Goal: Information Seeking & Learning: Learn about a topic

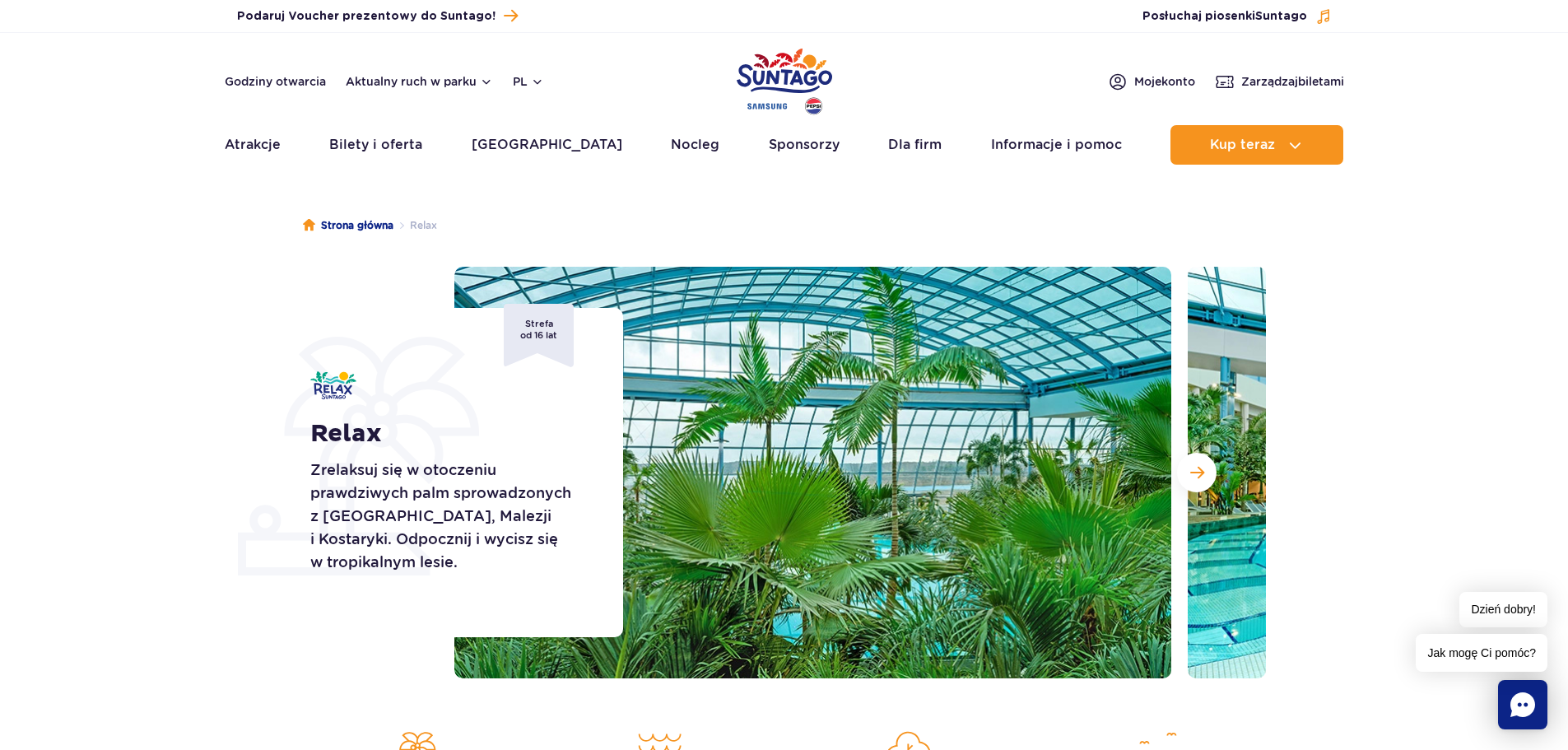
click at [1512, 329] on section "Relax Zrelaksuj się w otoczeniu prawdziwych palm sprowadzonych z [GEOGRAPHIC_DA…" at bounding box center [784, 473] width 1568 height 412
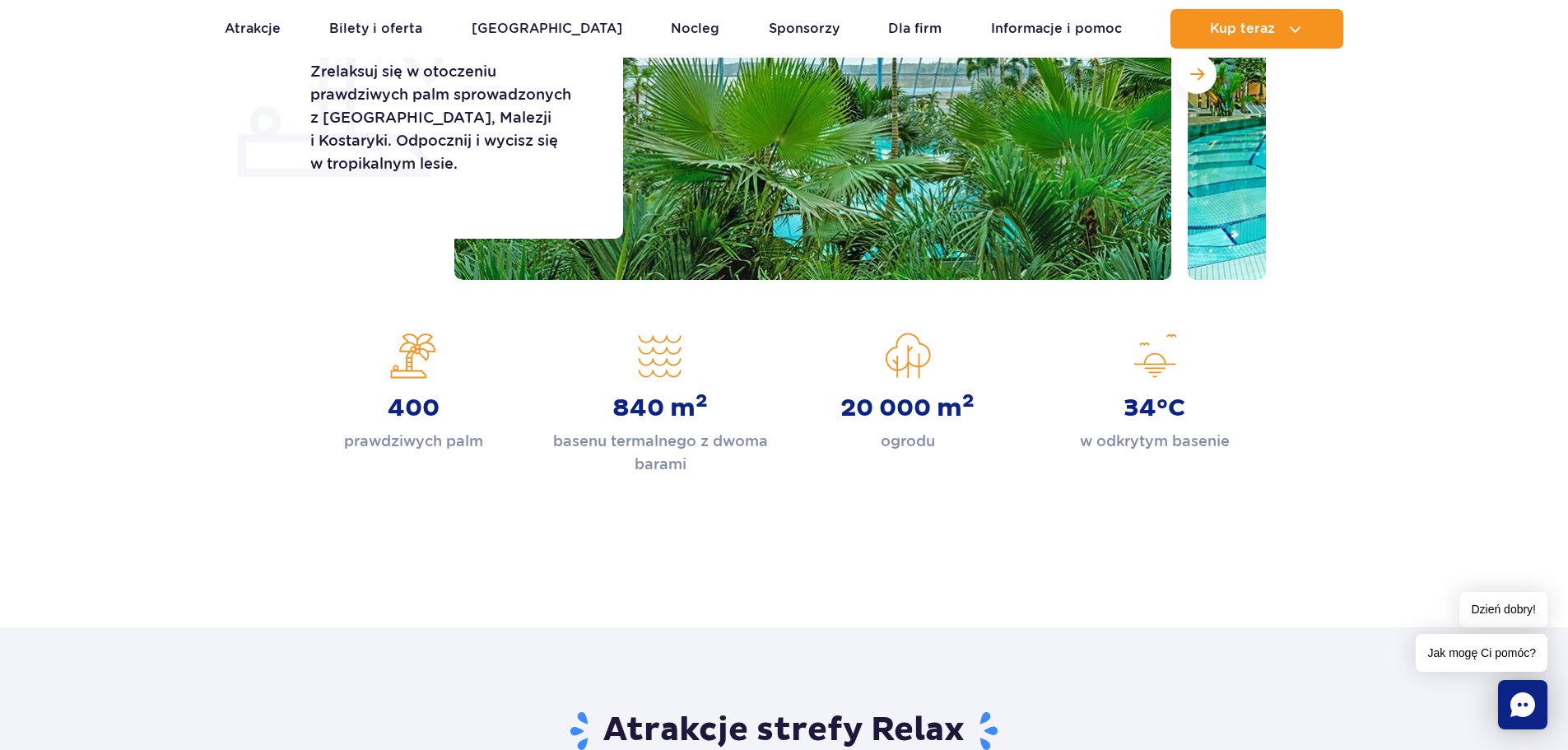
scroll to position [247, 0]
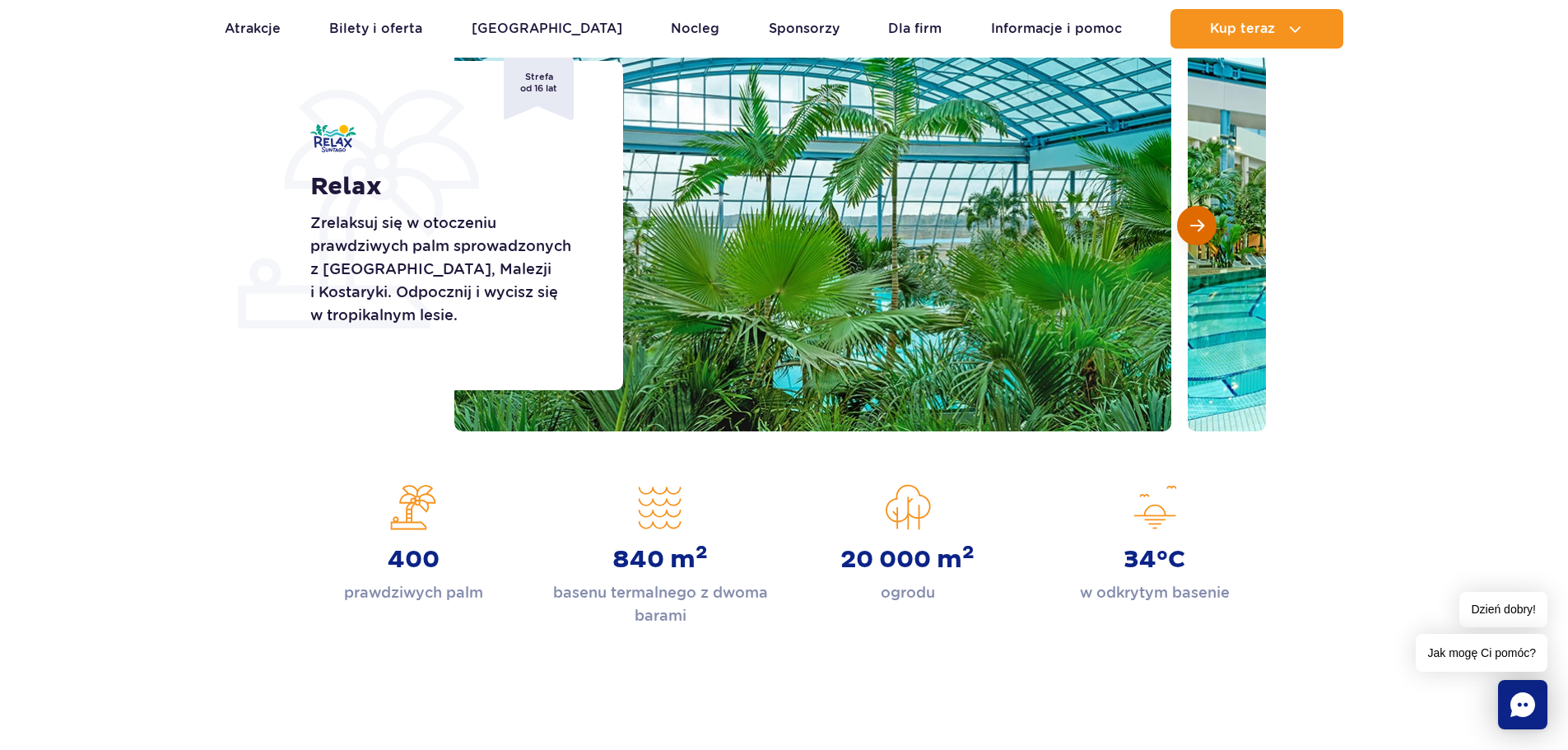
click at [1204, 227] on button "Następny slajd" at bounding box center [1197, 226] width 40 height 40
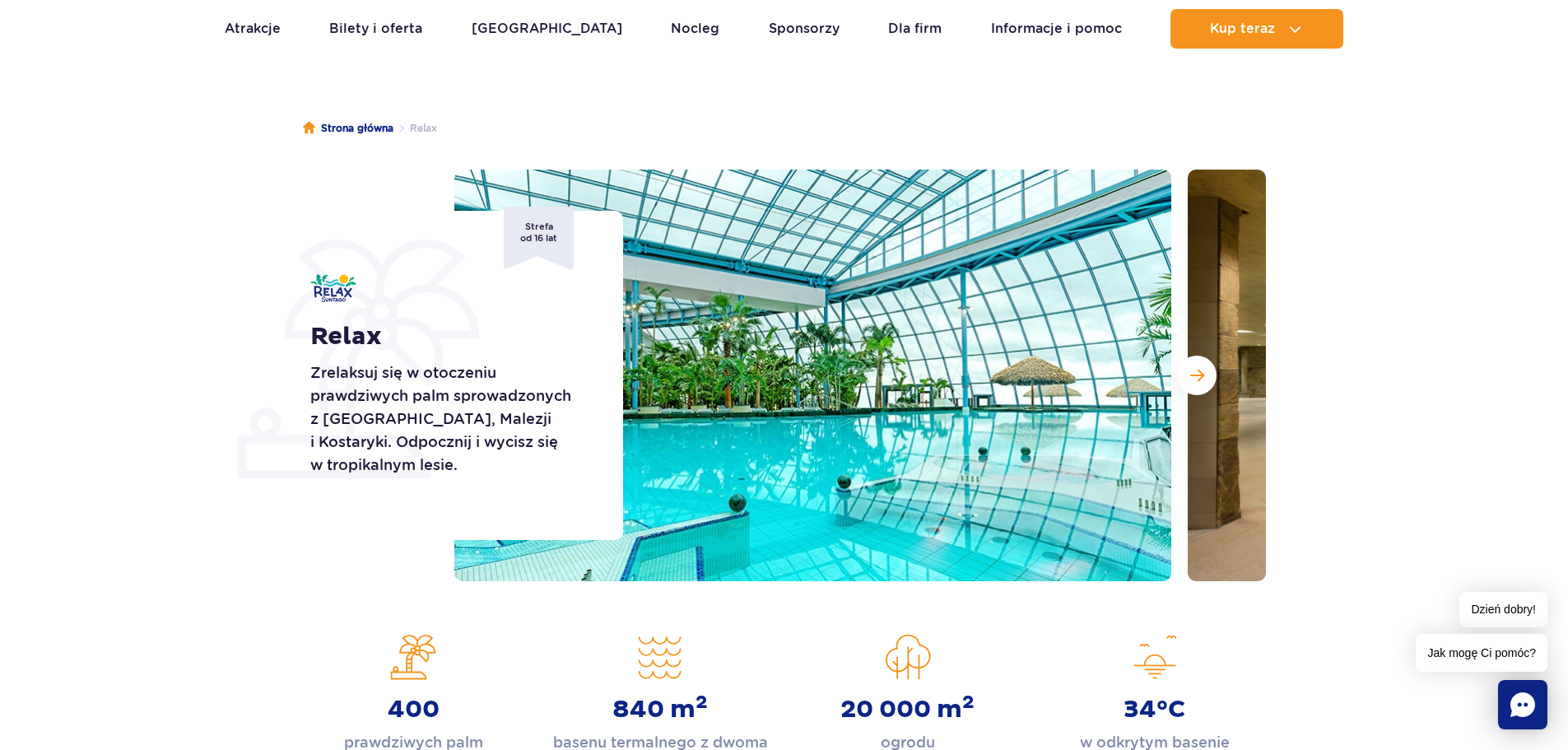
scroll to position [82, 0]
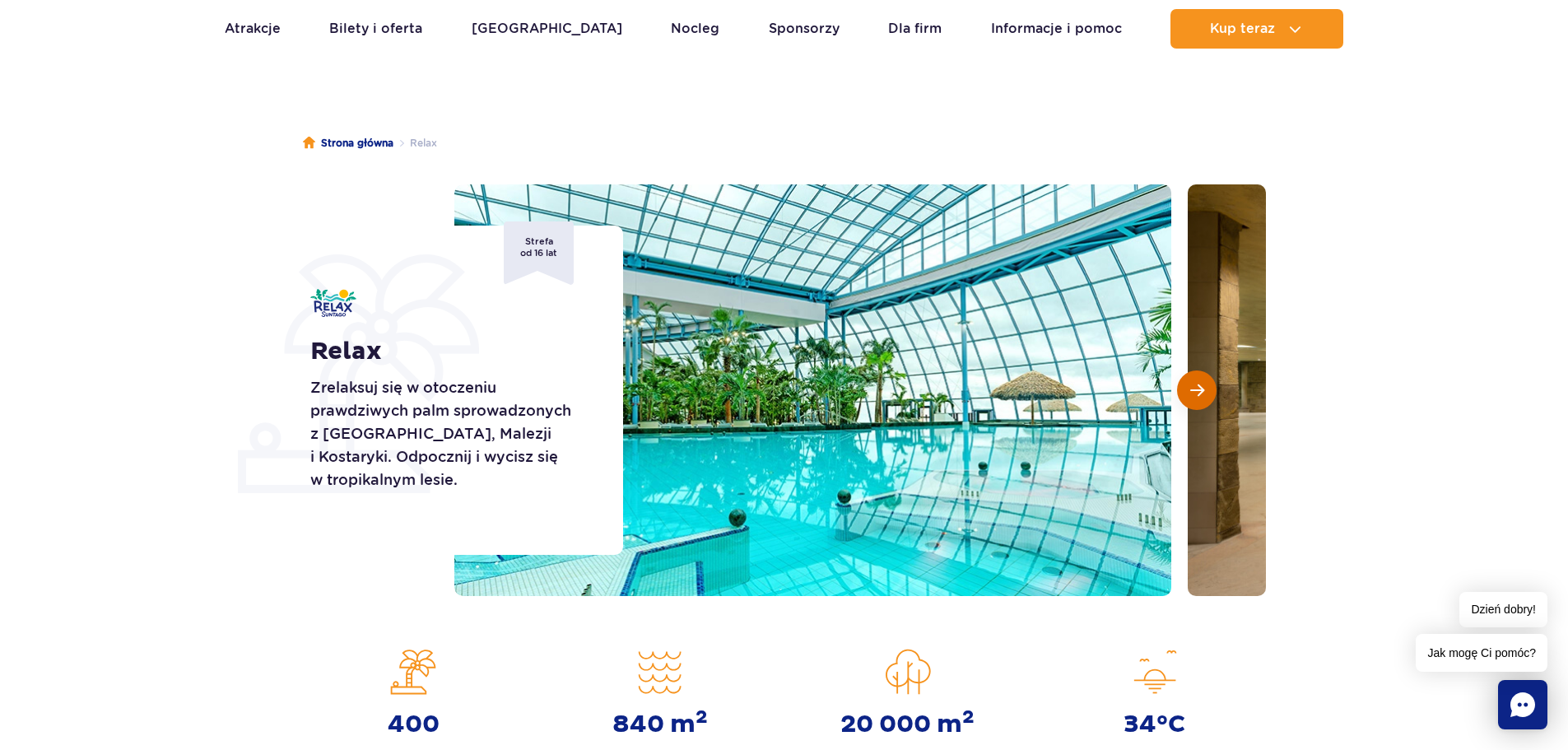
click at [1196, 389] on span "Następny slajd" at bounding box center [1197, 391] width 14 height 15
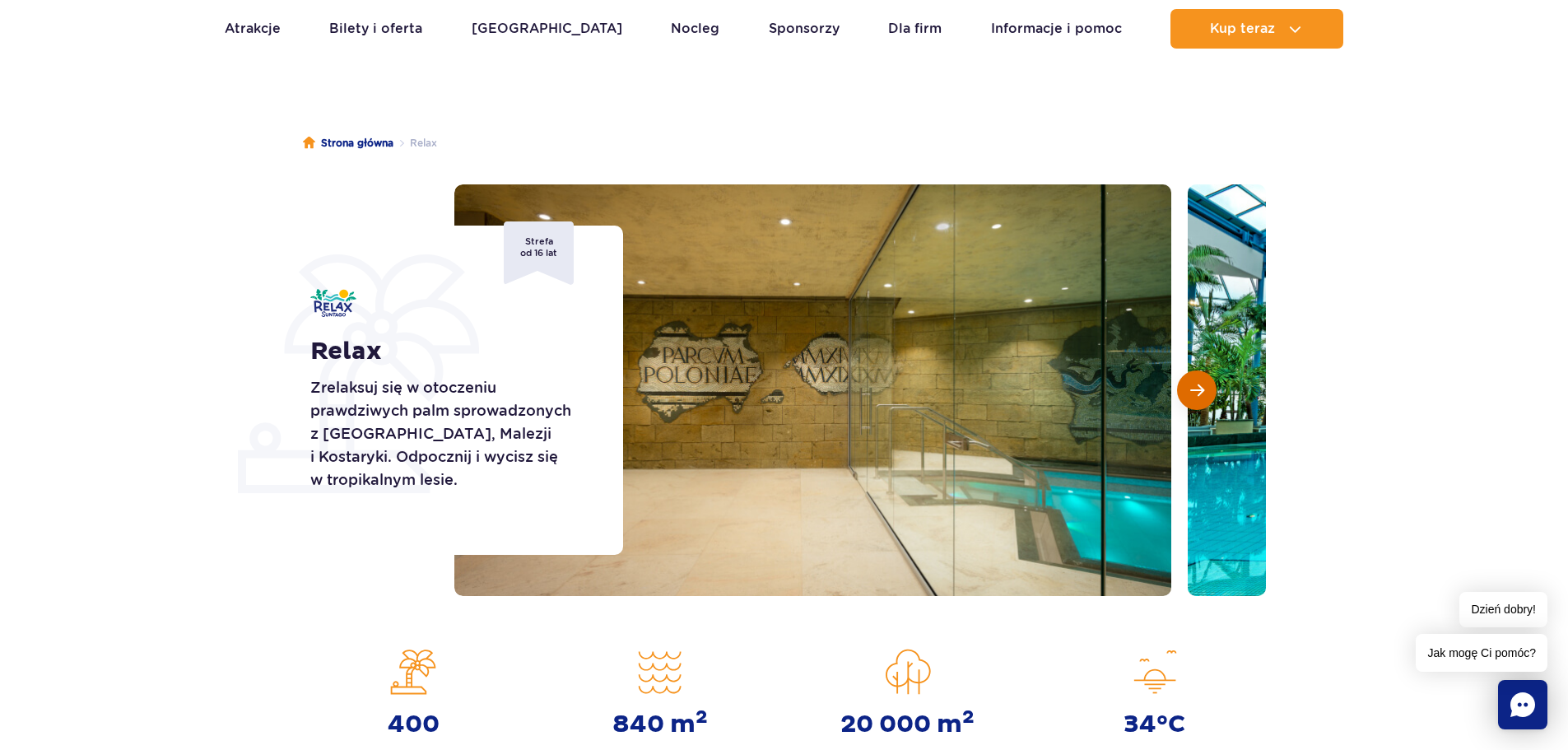
click at [1196, 389] on span "Następny slajd" at bounding box center [1197, 391] width 14 height 15
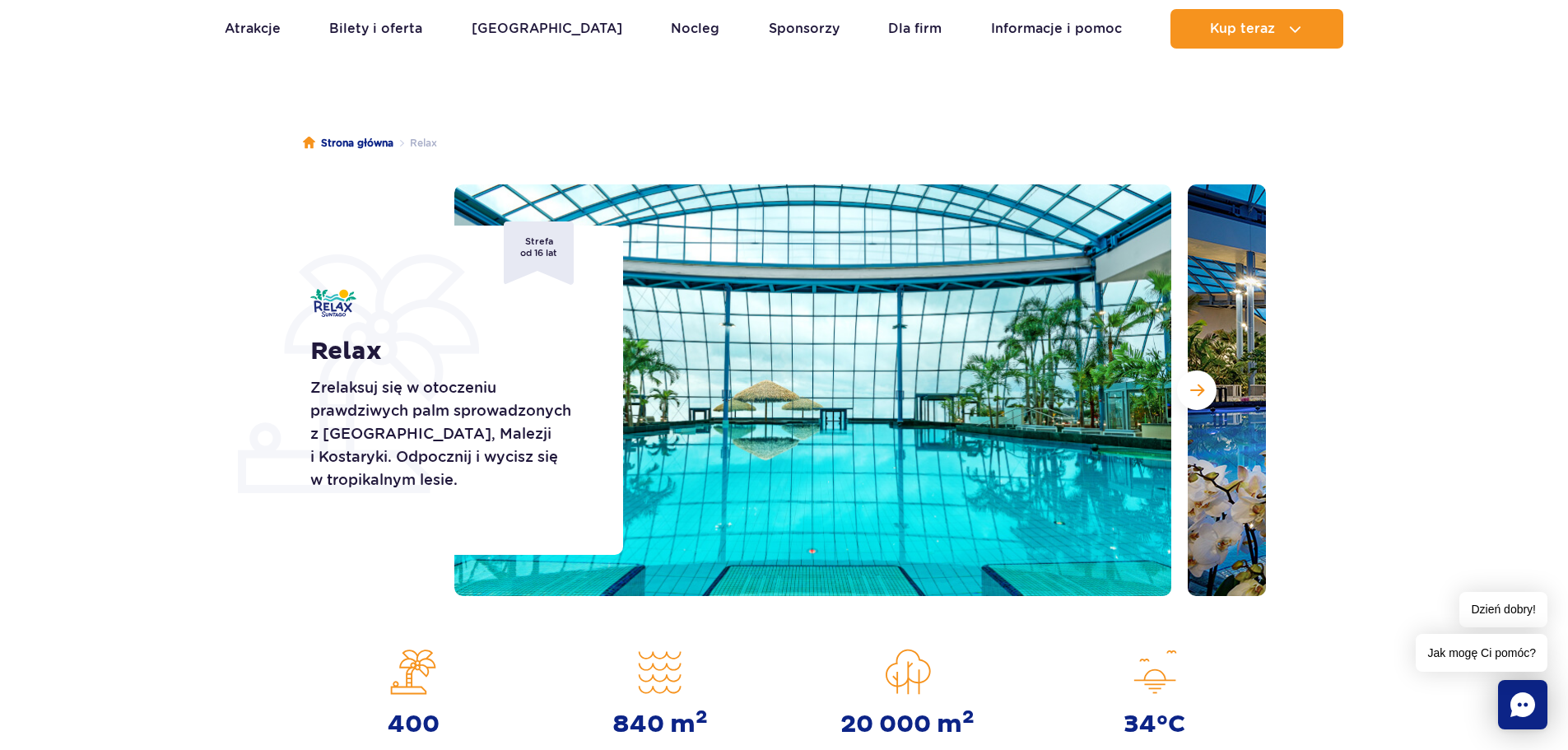
click at [489, 394] on p "Zrelaksuj się w otoczeniu prawdziwych palm sprowadzonych z [GEOGRAPHIC_DATA], M…" at bounding box center [448, 434] width 276 height 115
click at [426, 212] on div "Relax Zrelaksuj się w otoczeniu prawdziwych palm sprowadzonych z [GEOGRAPHIC_DA…" at bounding box center [784, 390] width 988 height 412
click at [528, 256] on span "Strefa od 16 lat" at bounding box center [538, 253] width 70 height 63
click at [1192, 390] on span "Następny slajd" at bounding box center [1197, 391] width 14 height 15
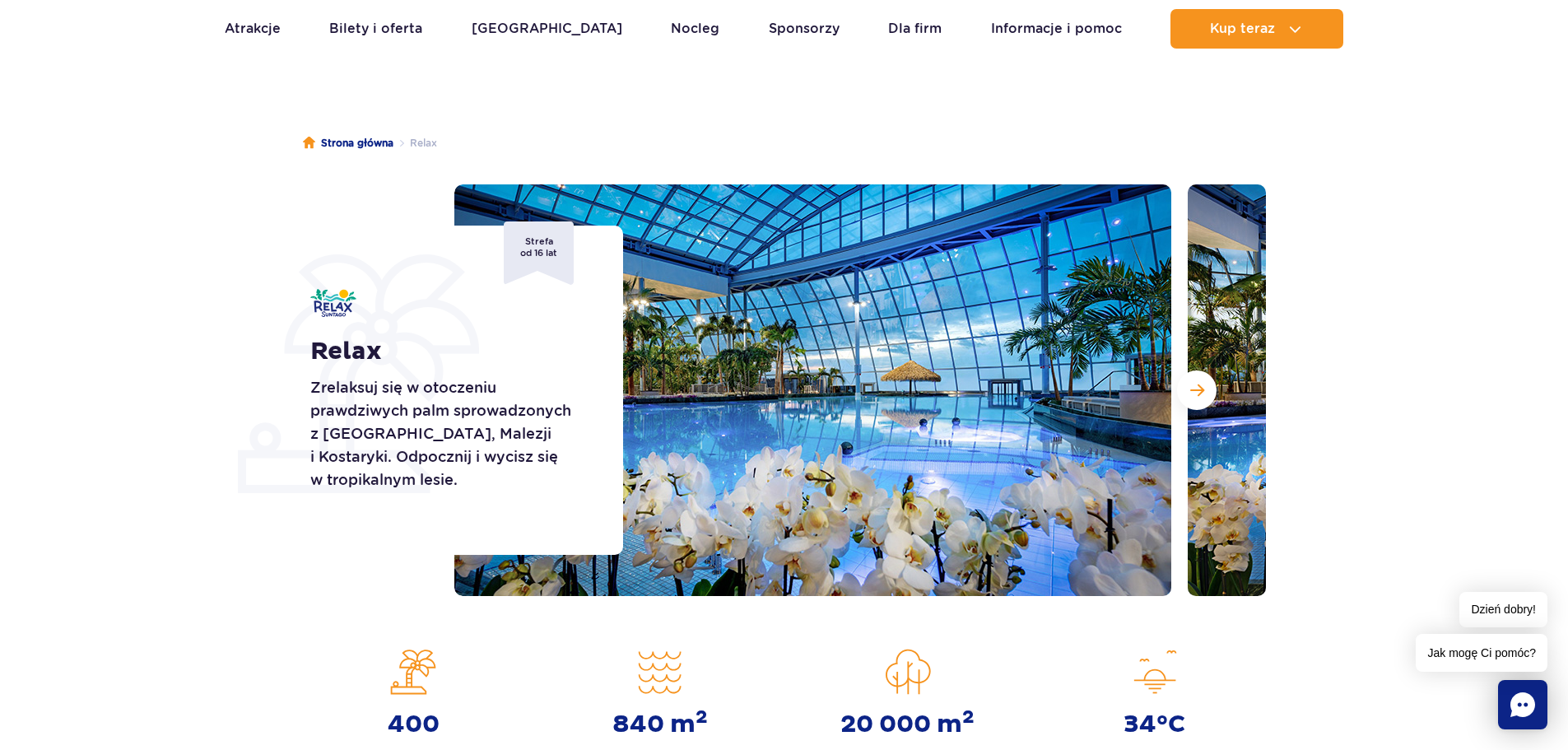
click at [486, 429] on p "Zrelaksuj się w otoczeniu prawdziwych palm sprowadzonych z [GEOGRAPHIC_DATA], M…" at bounding box center [448, 434] width 276 height 115
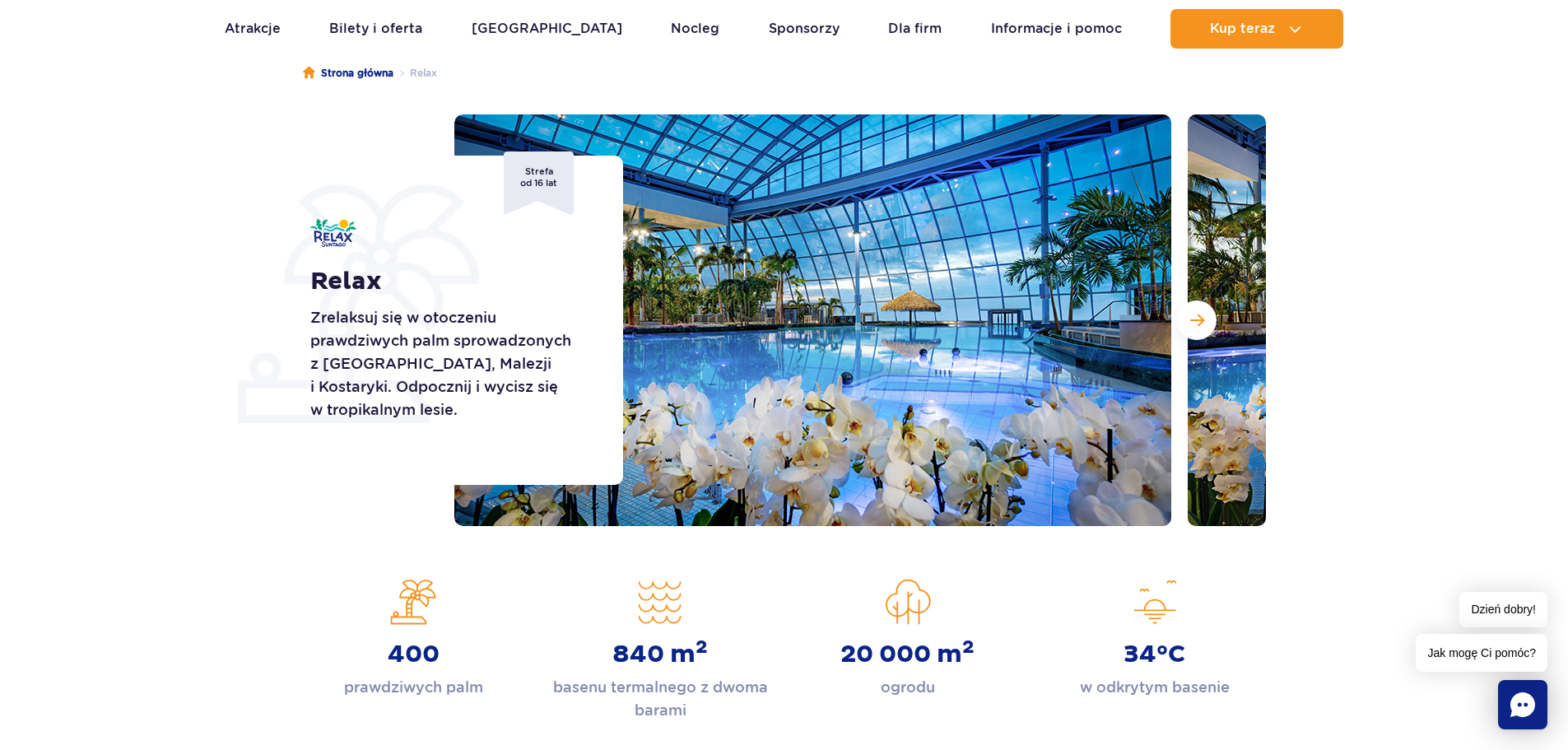
scroll to position [0, 0]
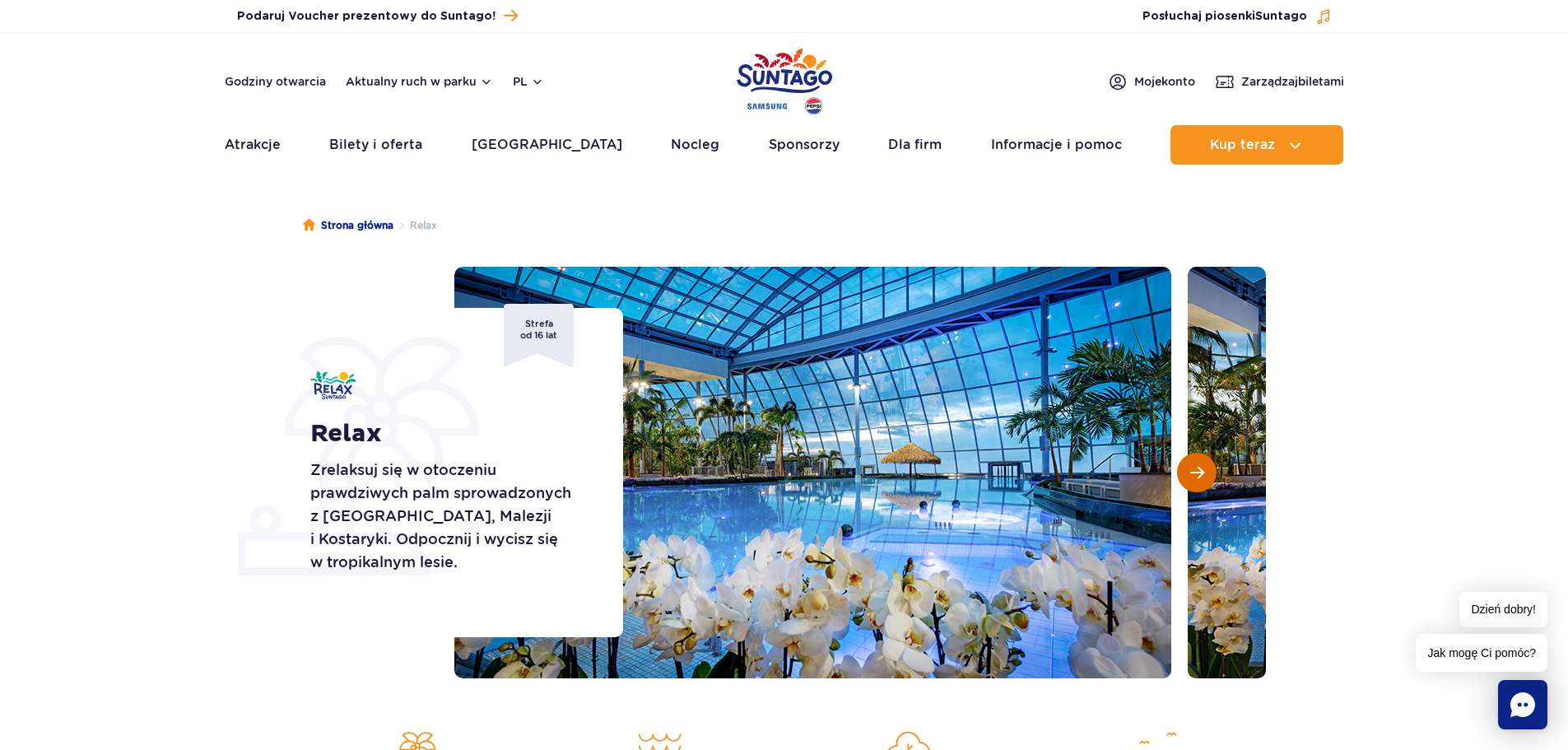
click at [1201, 471] on span "Następny slajd" at bounding box center [1197, 473] width 14 height 15
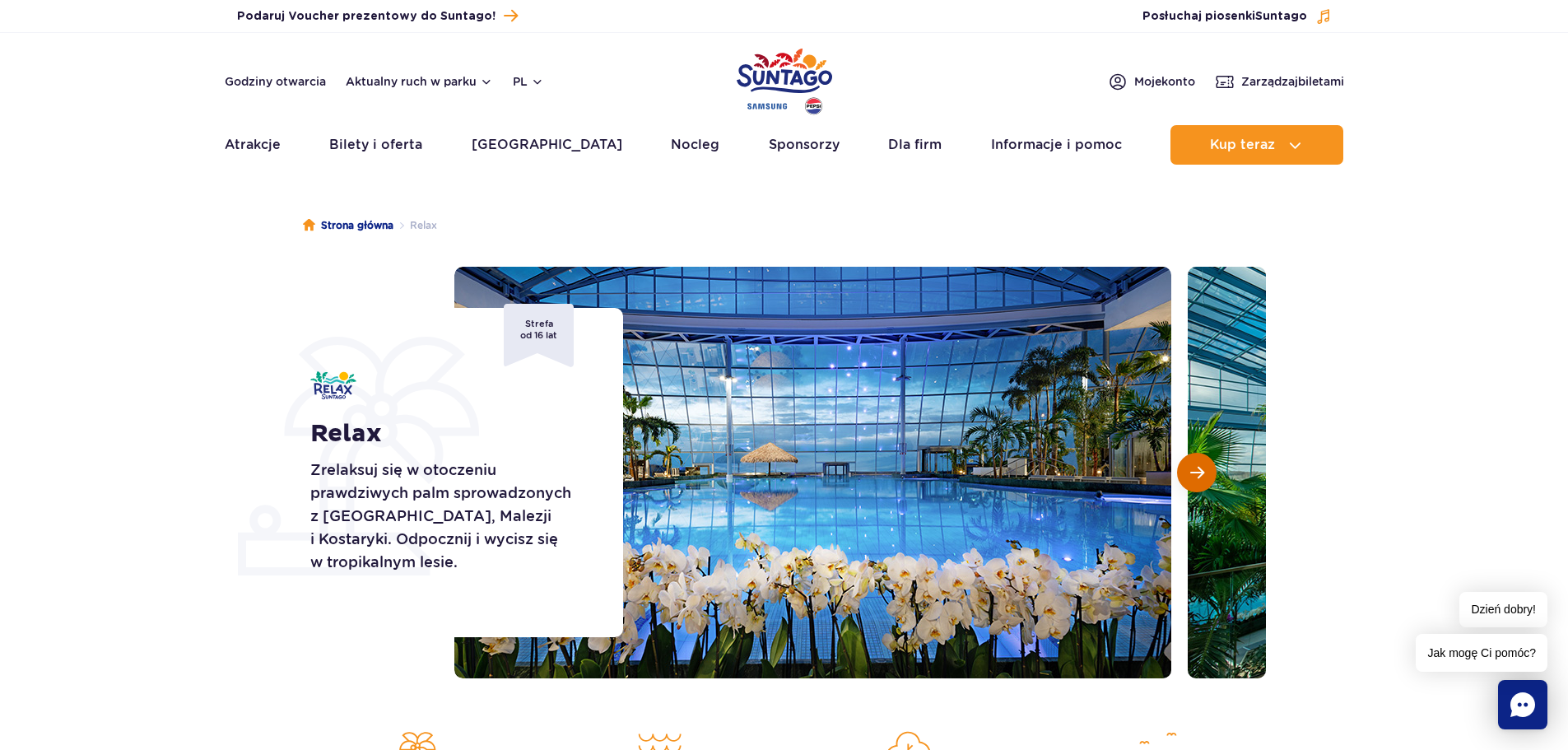
click at [1182, 477] on button "Następny slajd" at bounding box center [1197, 473] width 40 height 40
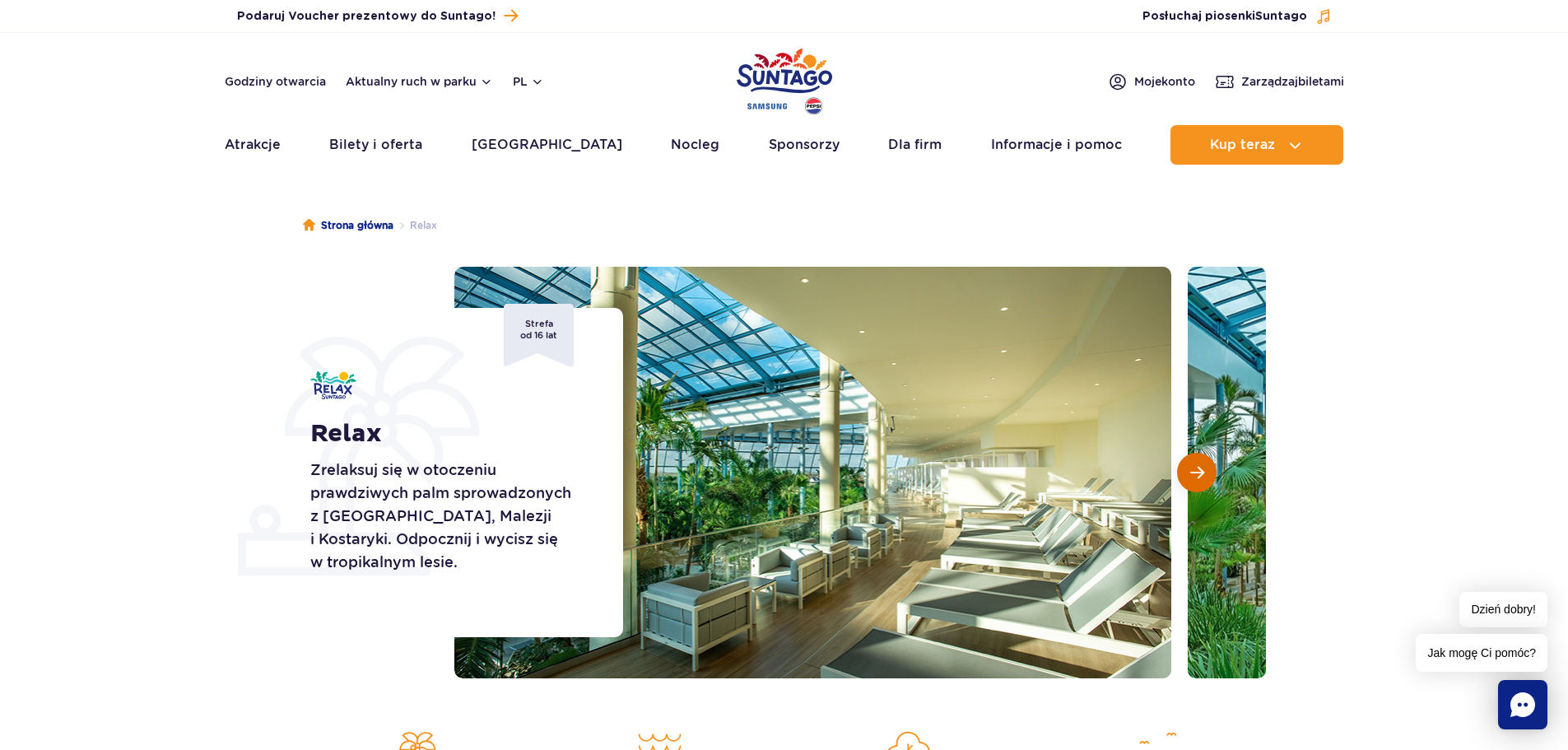
click at [1182, 475] on button "Następny slajd" at bounding box center [1197, 473] width 40 height 40
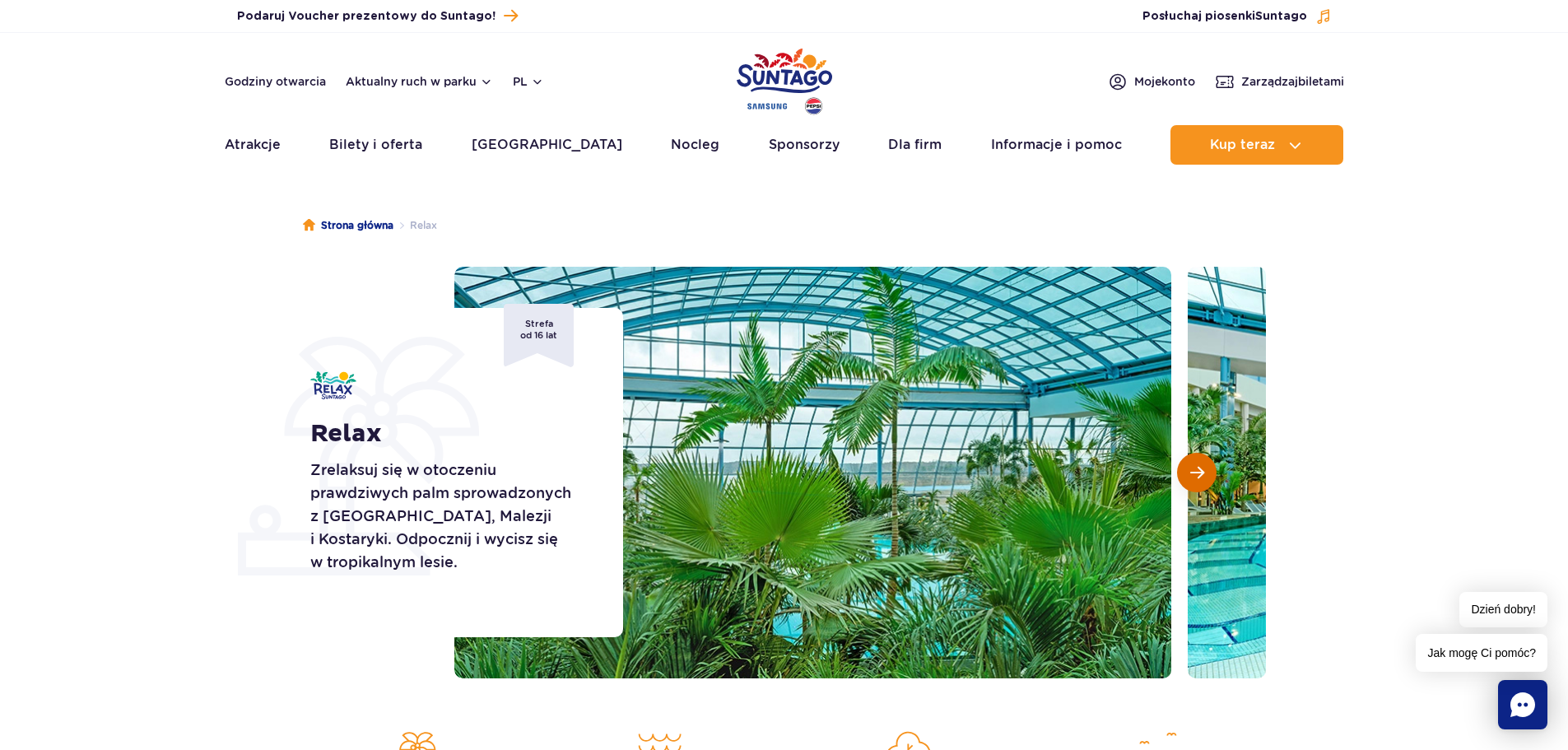
click at [1182, 475] on button "Następny slajd" at bounding box center [1197, 473] width 40 height 40
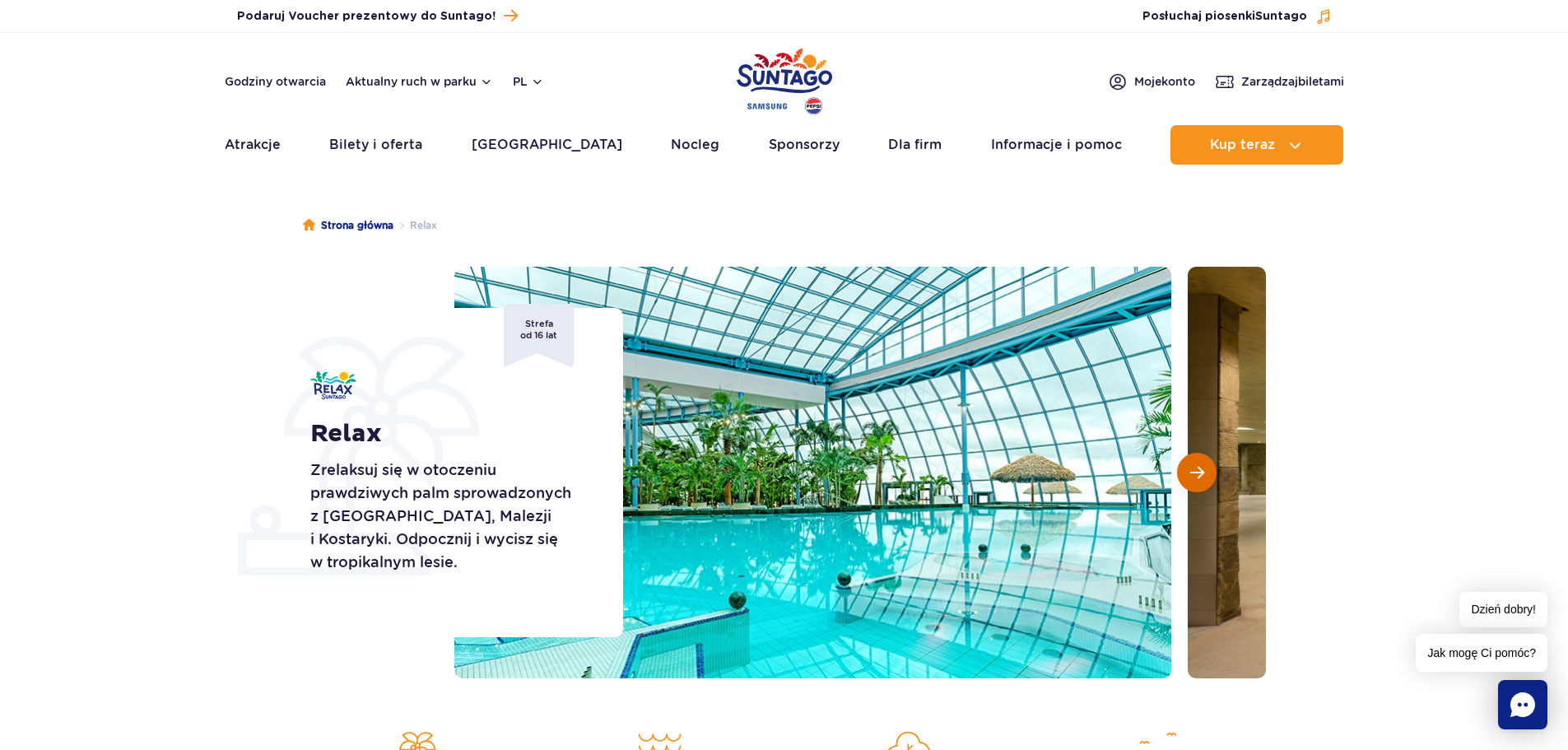
click at [1182, 475] on button "Następny slajd" at bounding box center [1197, 473] width 40 height 40
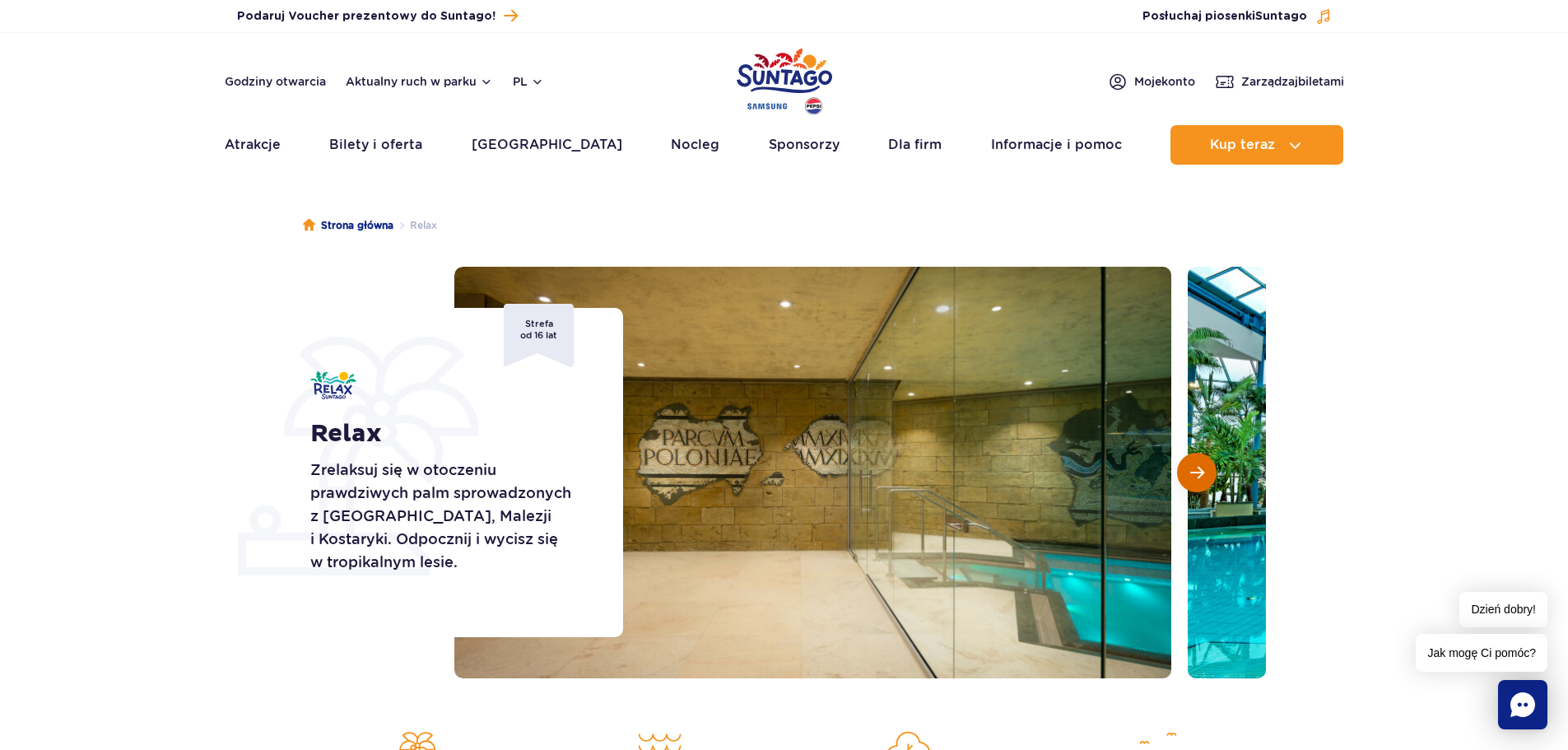
click at [1211, 472] on button "Następny slajd" at bounding box center [1197, 473] width 40 height 40
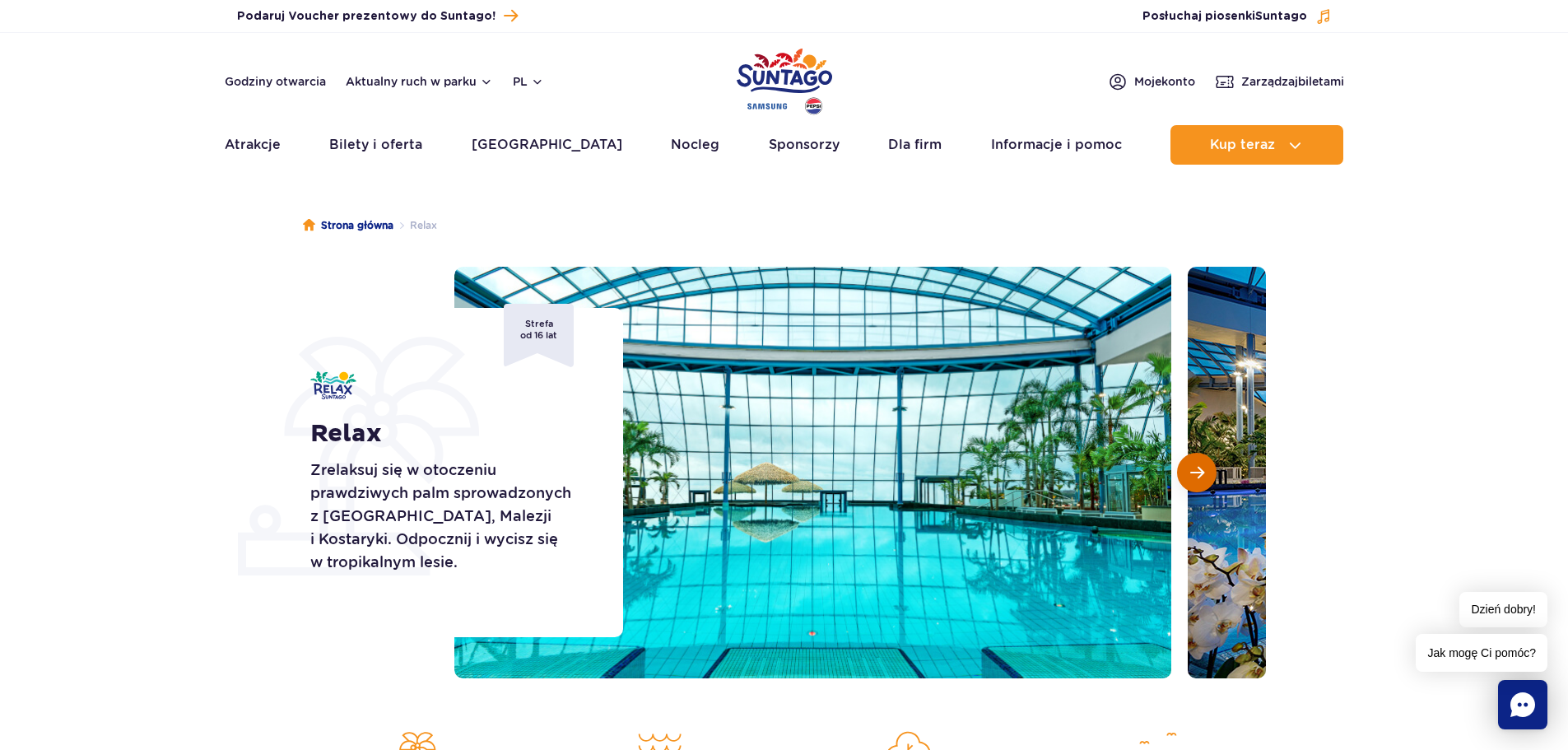
click at [1211, 472] on button "Następny slajd" at bounding box center [1197, 473] width 40 height 40
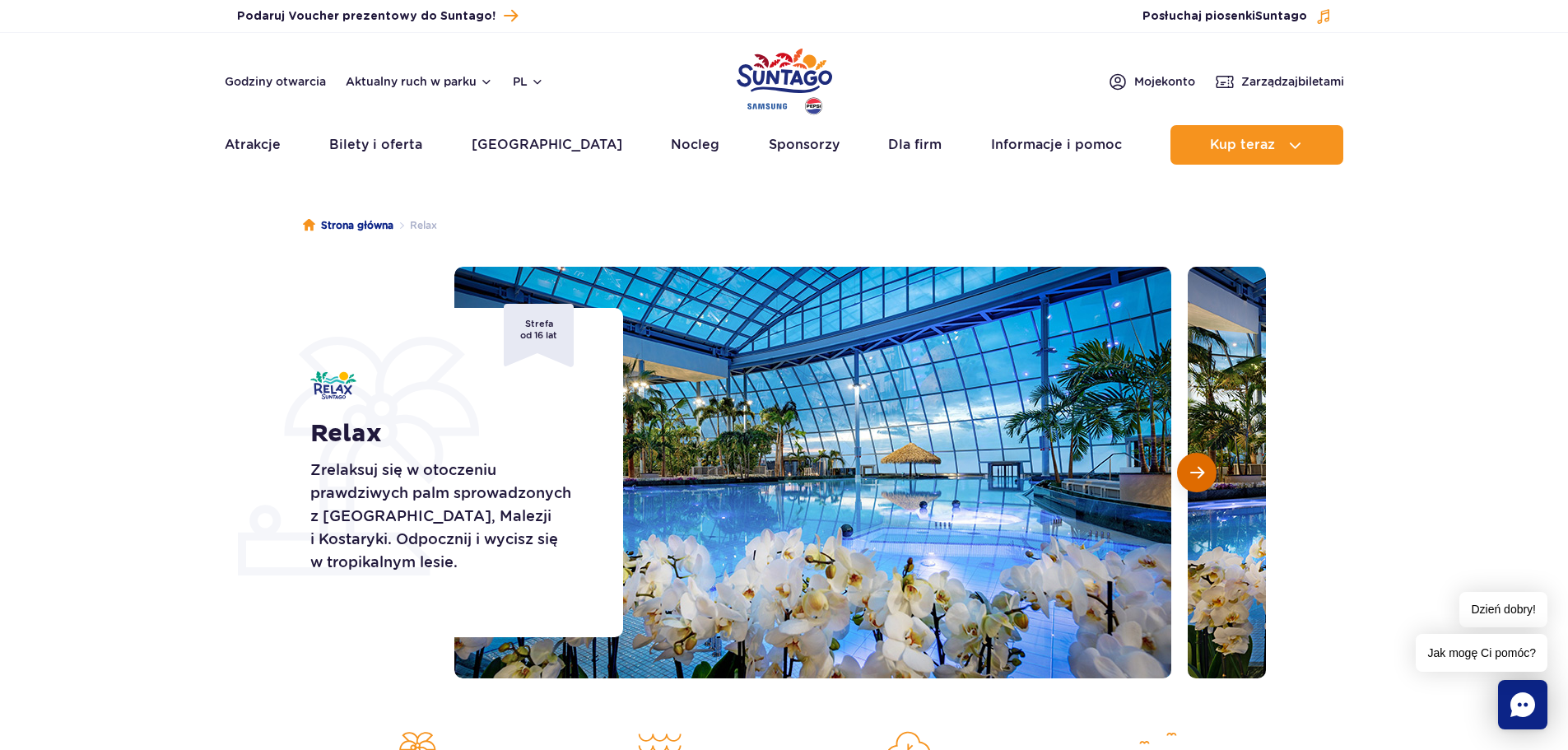
click at [1211, 472] on button "Następny slajd" at bounding box center [1197, 473] width 40 height 40
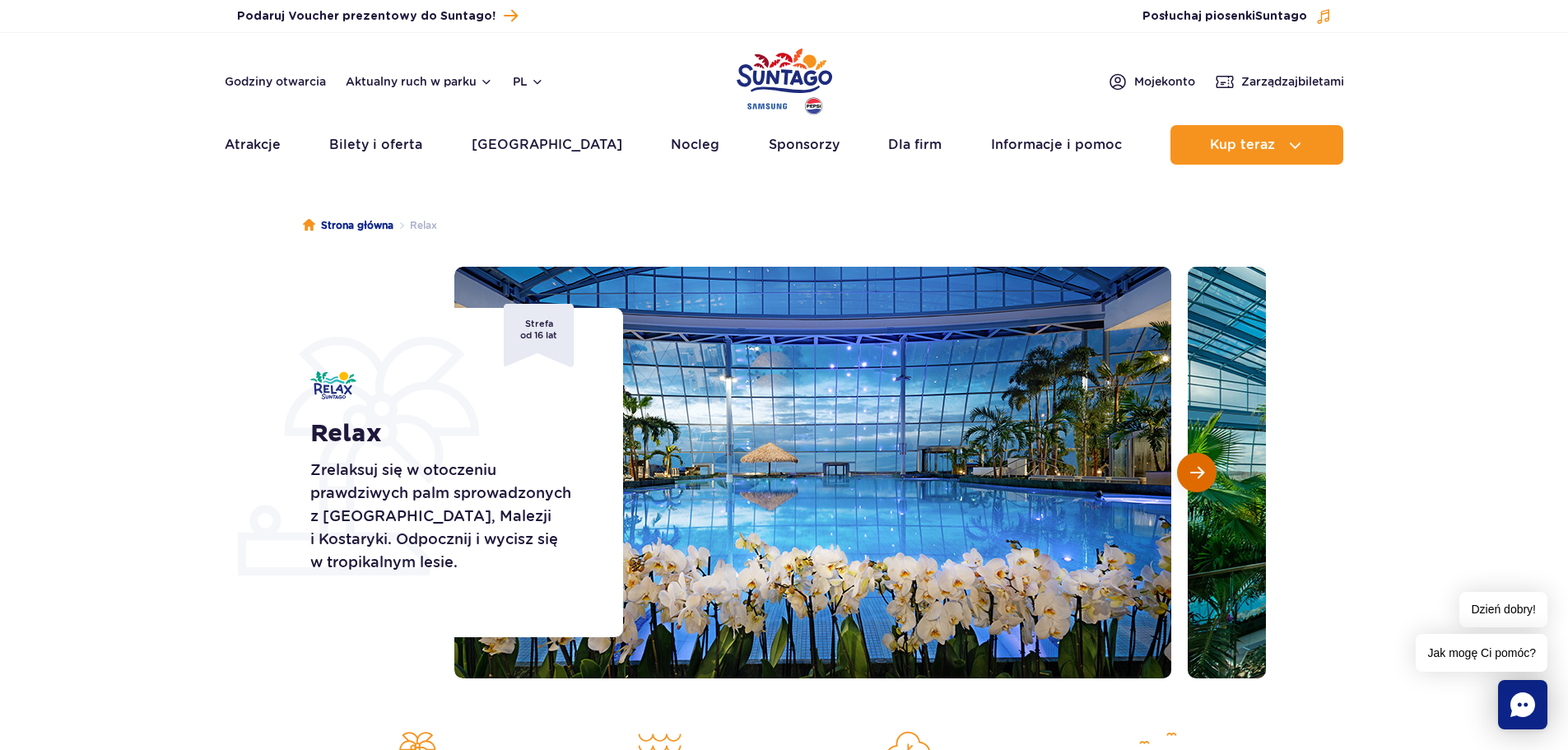
click at [1211, 472] on button "Następny slajd" at bounding box center [1197, 473] width 40 height 40
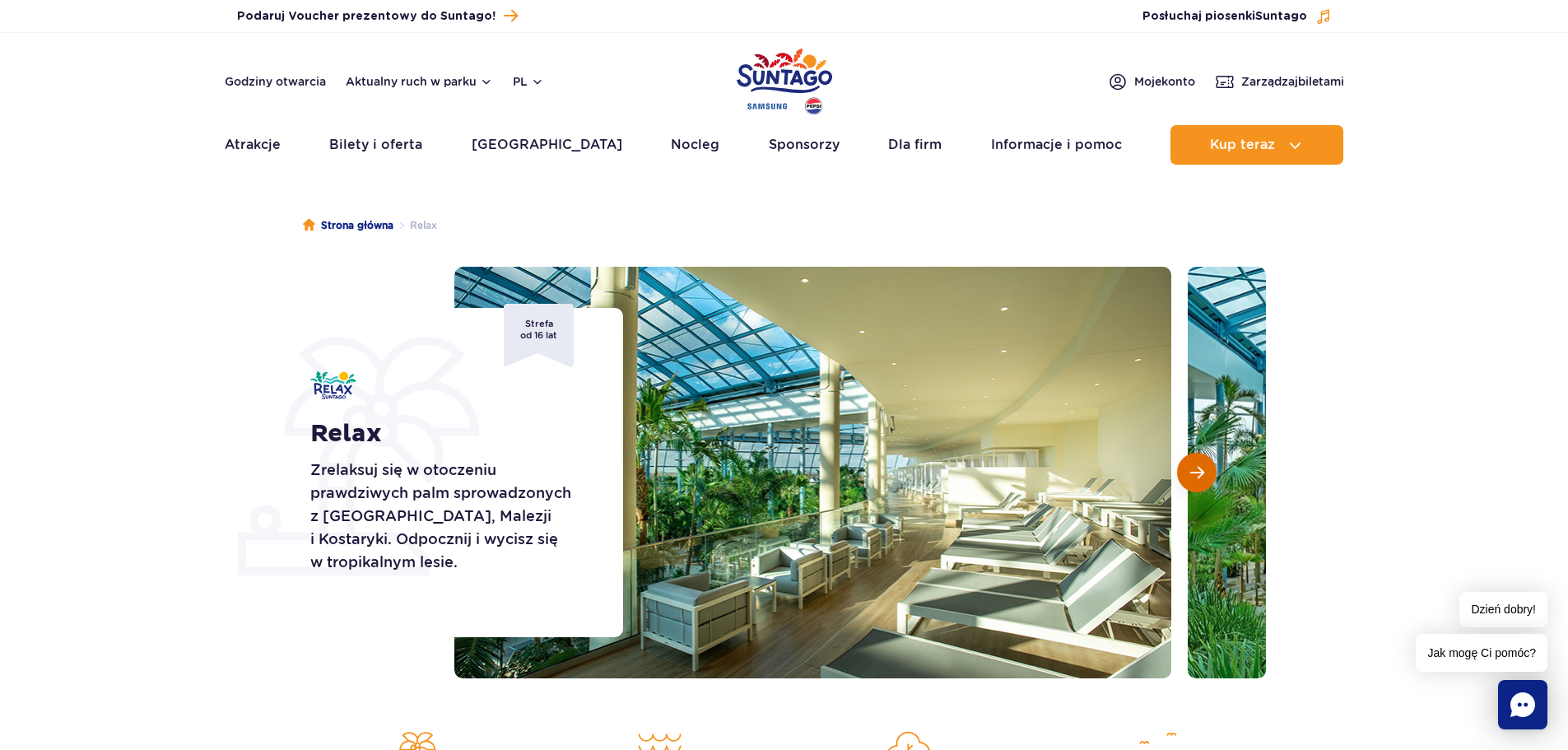
click at [1207, 471] on button "Następny slajd" at bounding box center [1197, 473] width 40 height 40
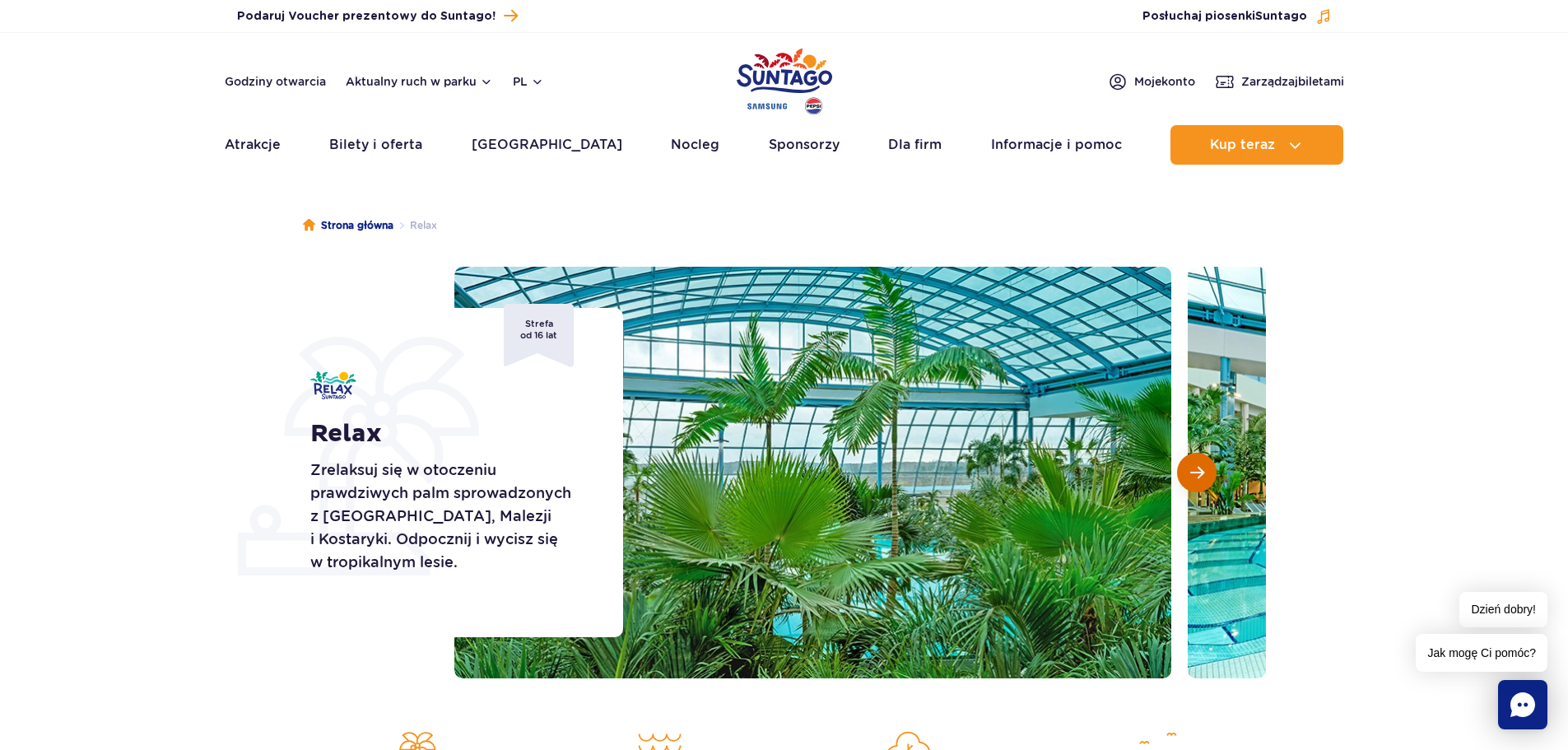
click at [1207, 471] on button "Następny slajd" at bounding box center [1197, 473] width 40 height 40
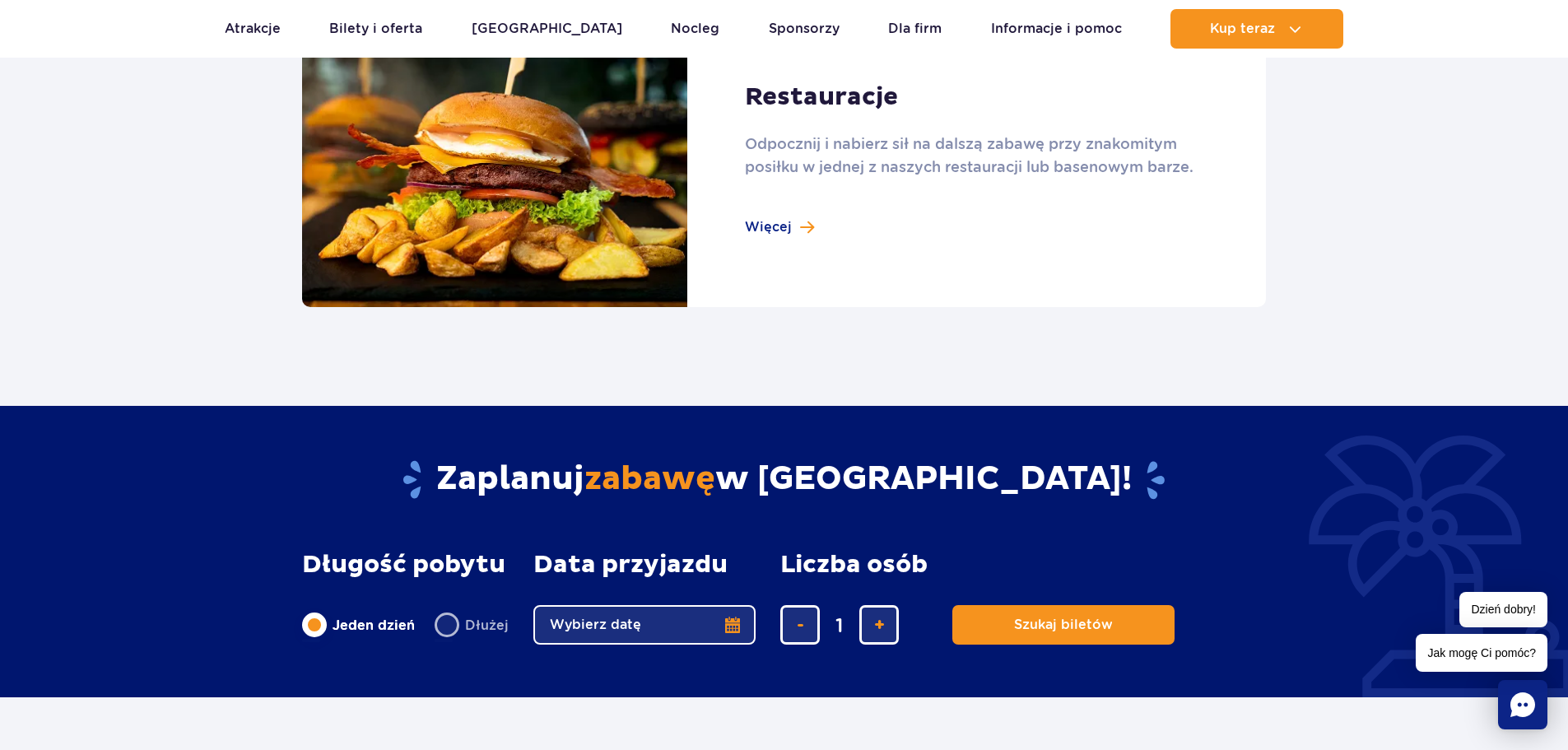
scroll to position [1729, 0]
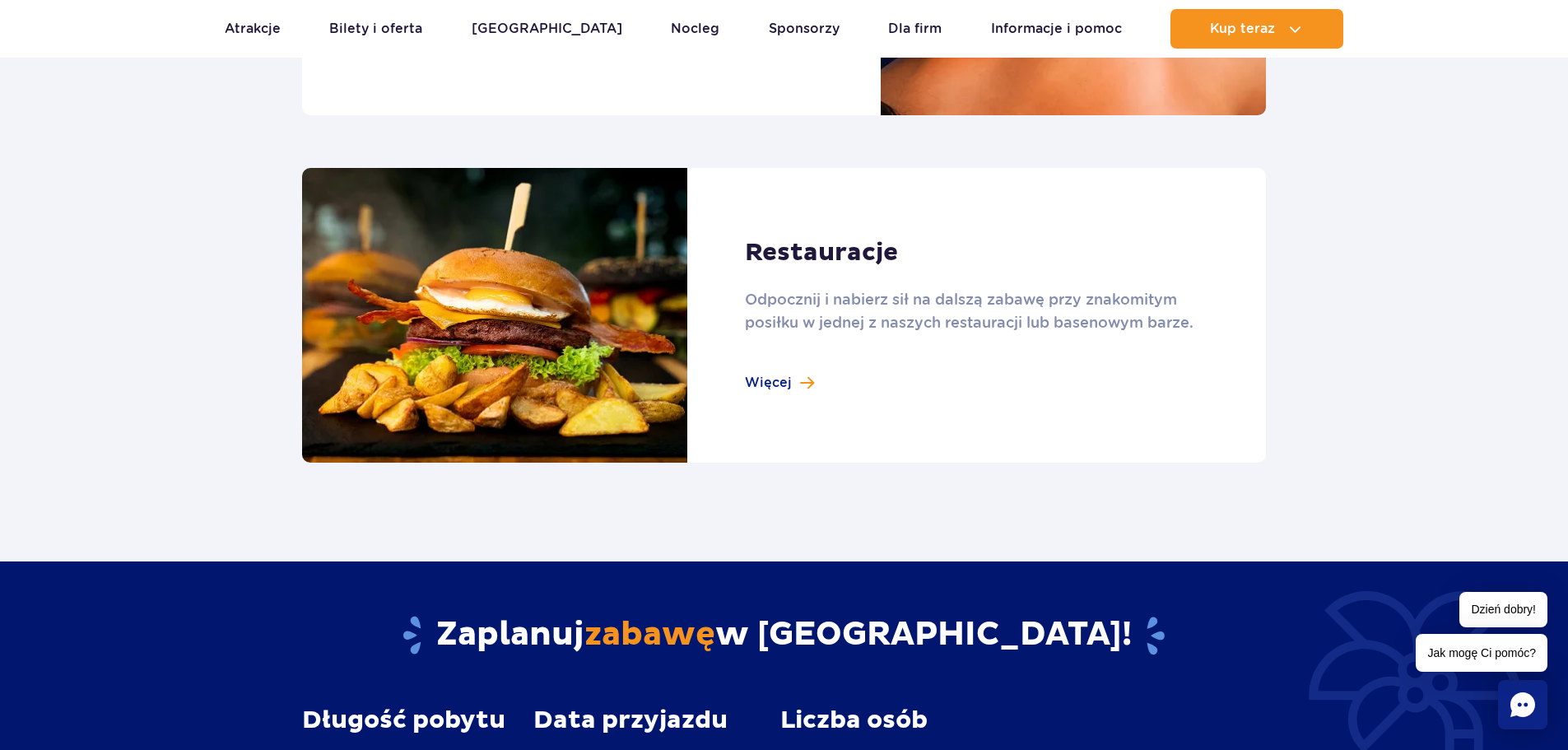
click at [773, 382] on link at bounding box center [784, 315] width 964 height 295
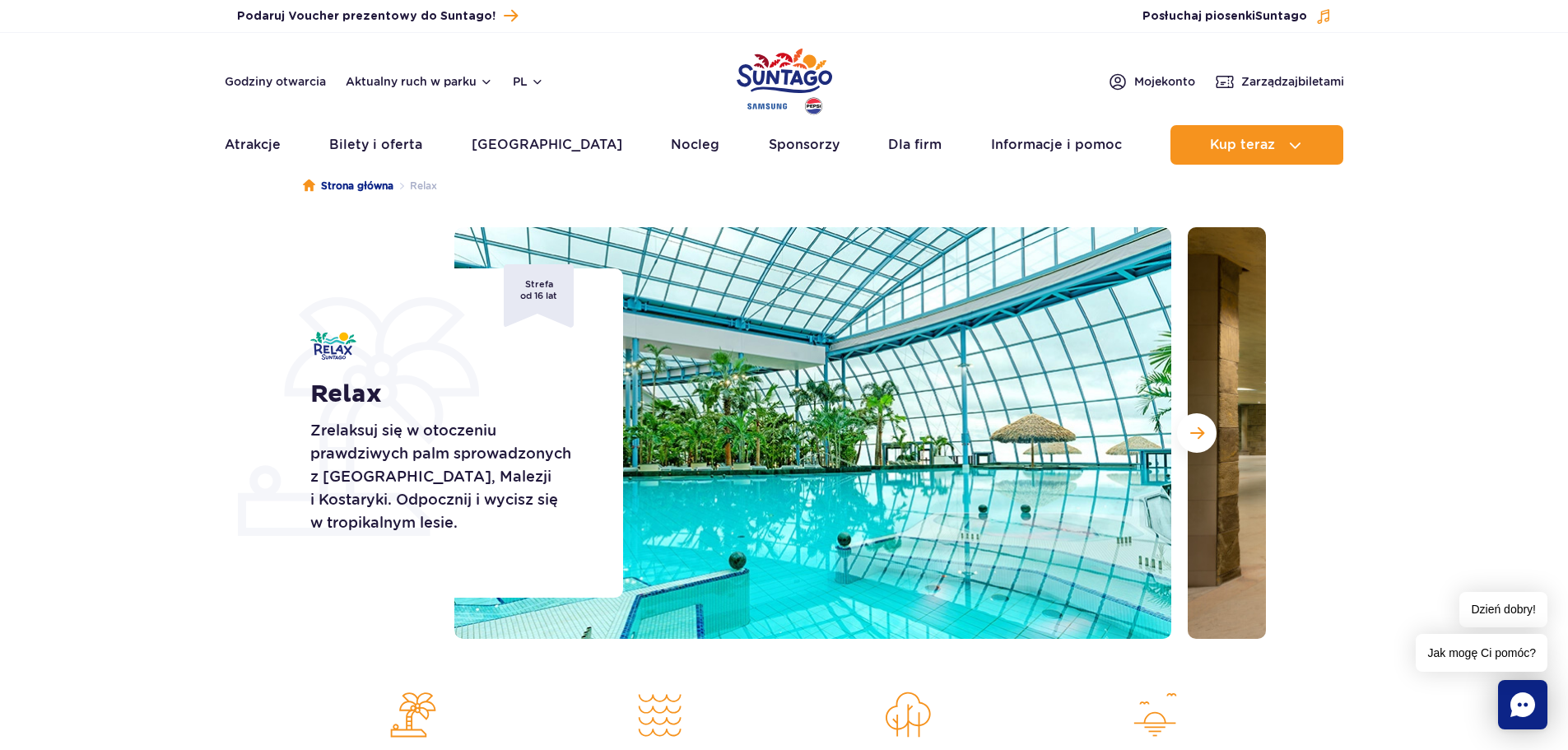
scroll to position [0, 0]
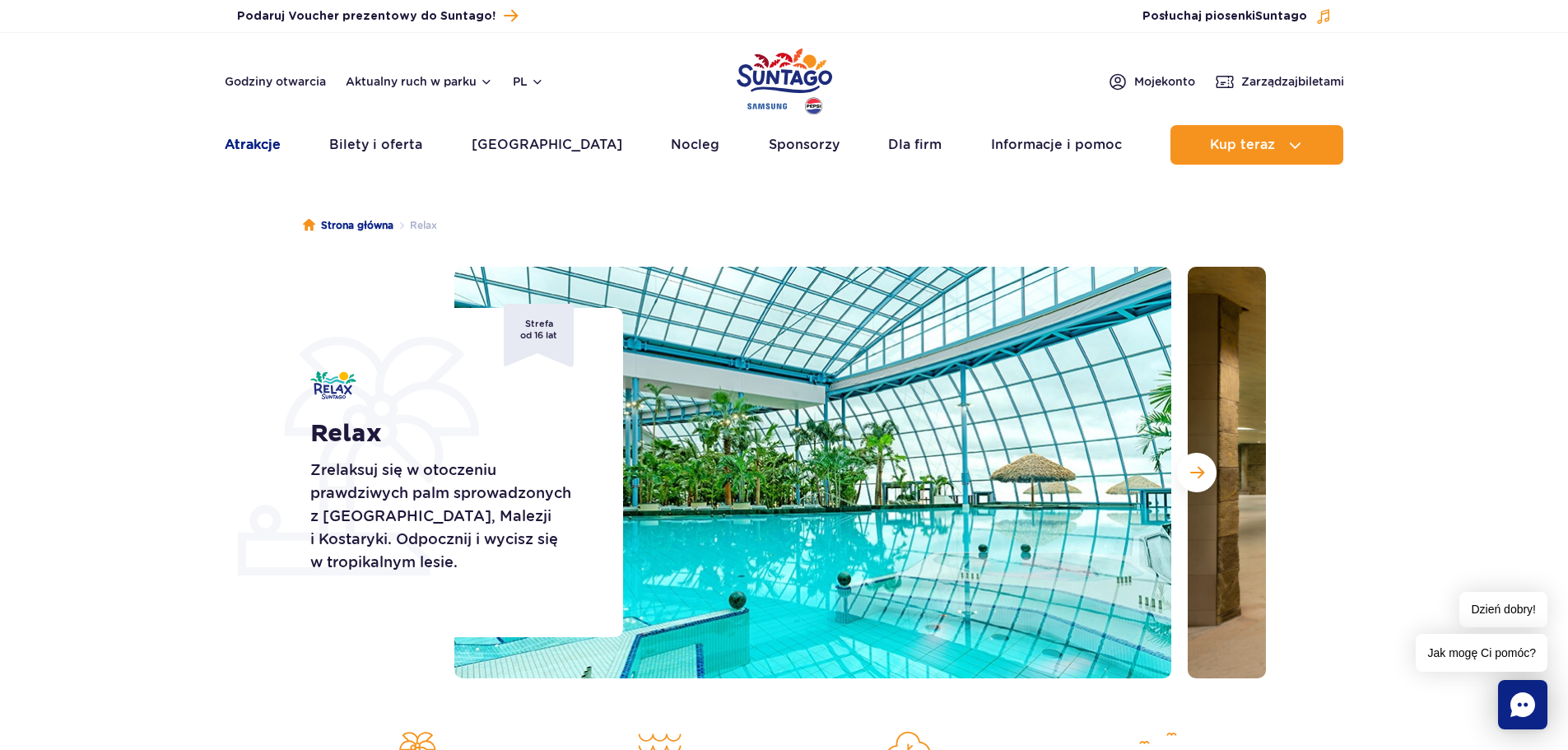
click at [275, 150] on link "Atrakcje" at bounding box center [252, 145] width 56 height 40
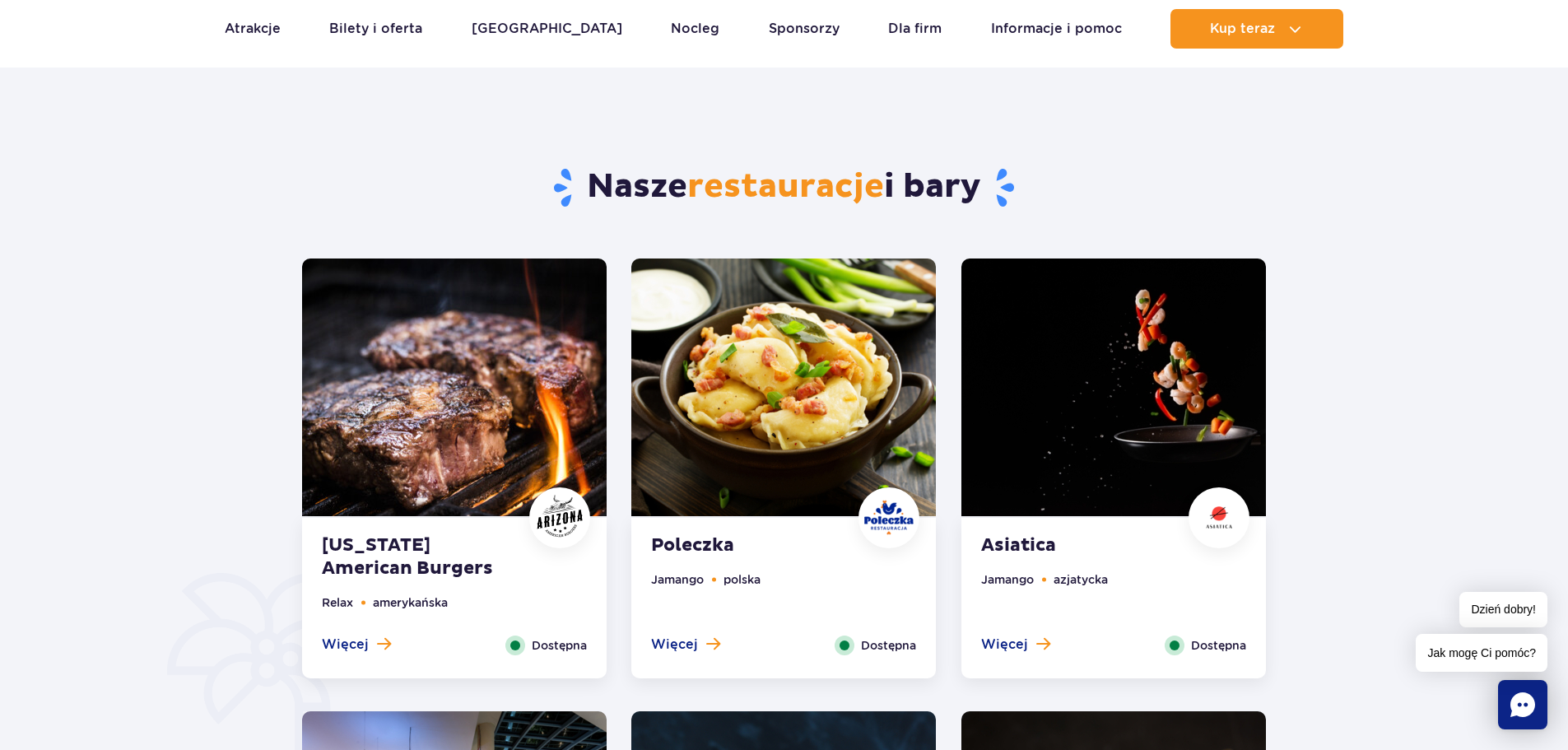
scroll to position [659, 0]
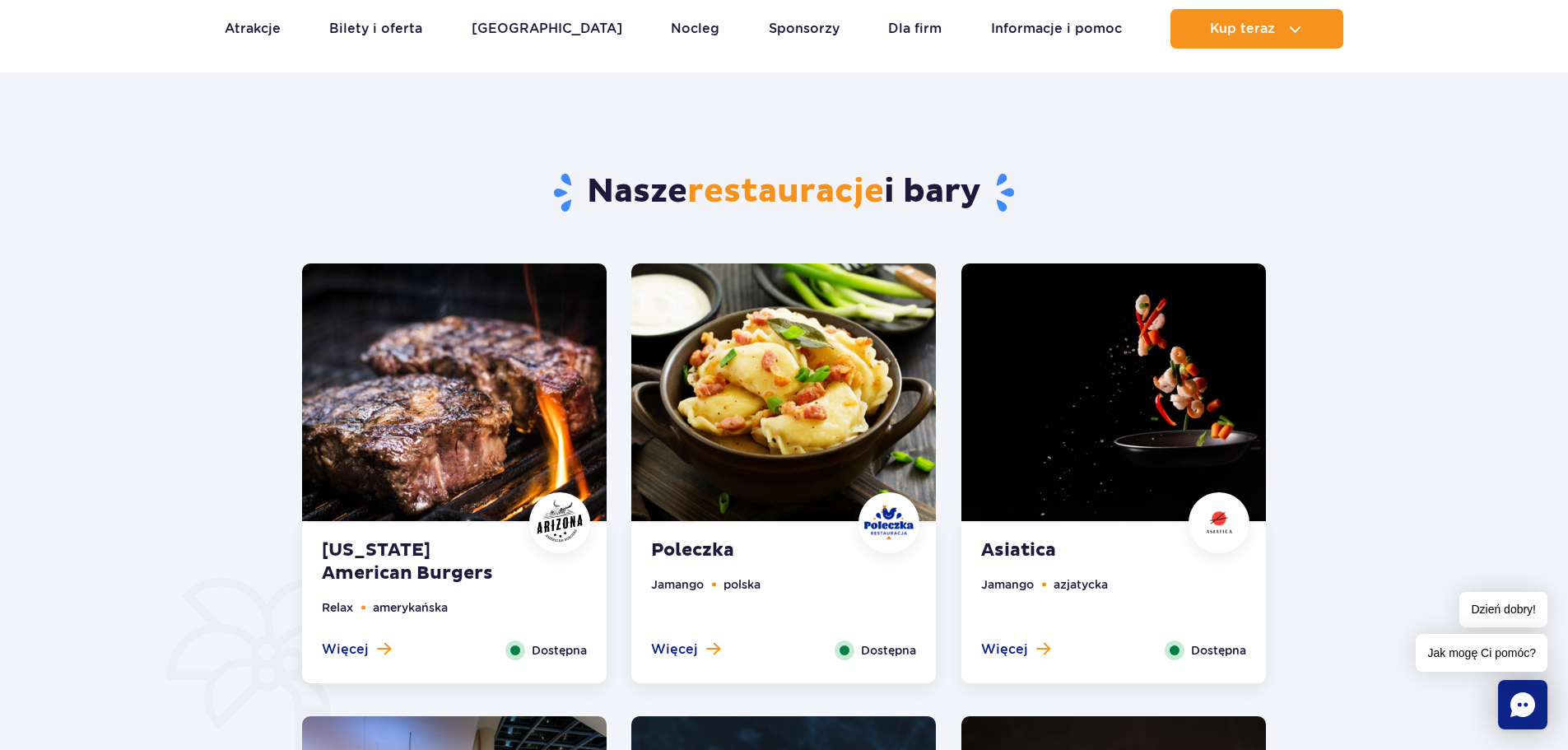
click at [475, 430] on img at bounding box center [454, 392] width 304 height 258
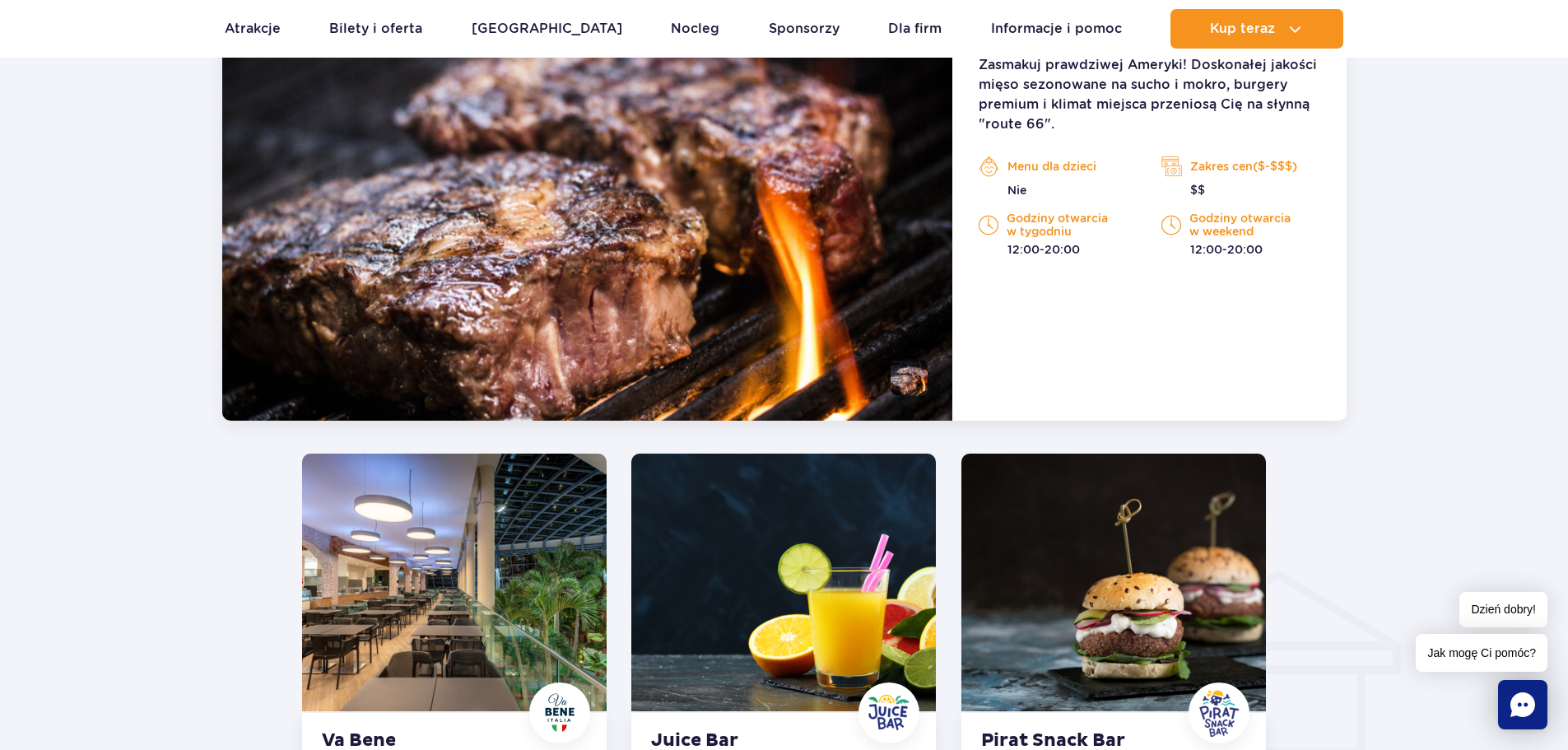
scroll to position [1280, 0]
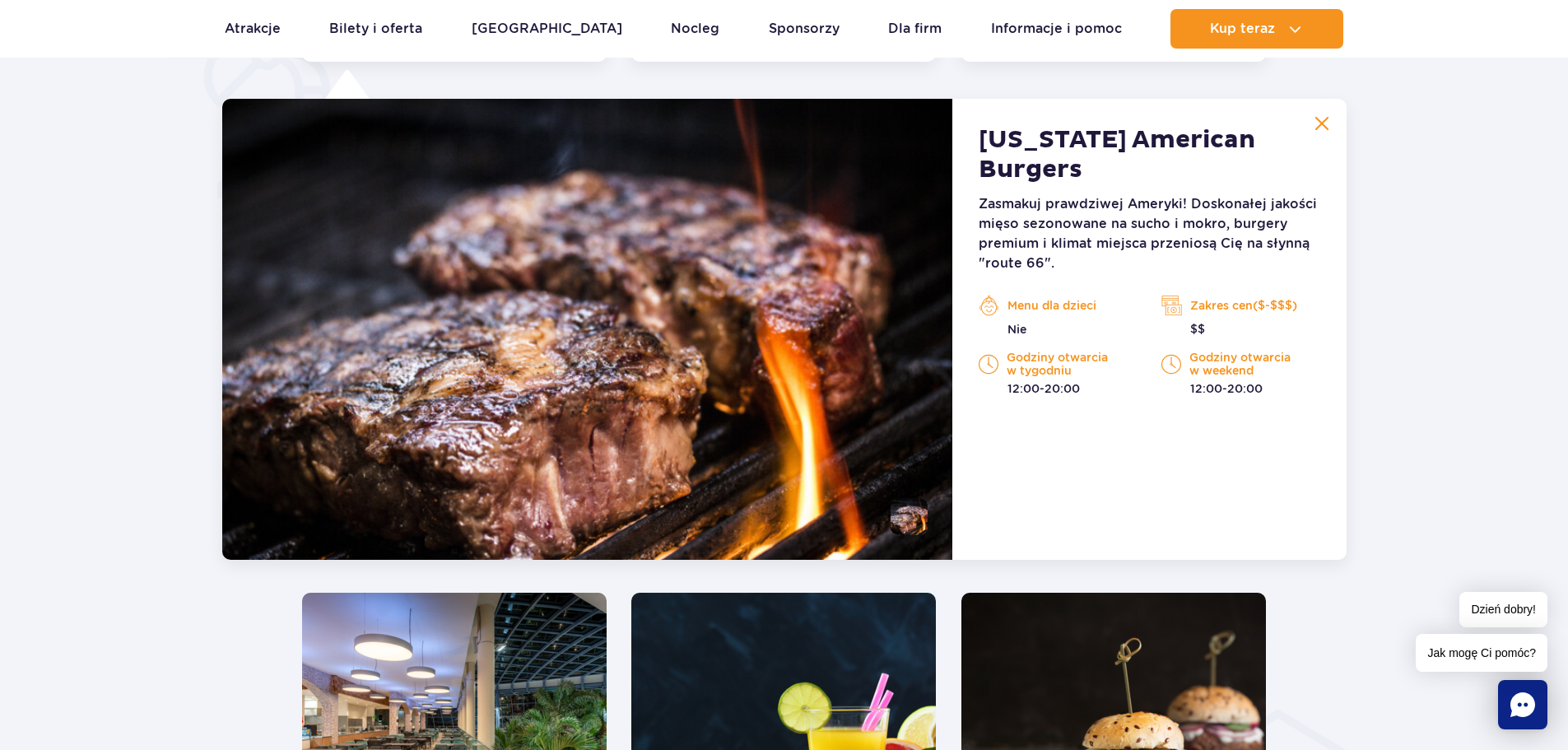
click at [745, 404] on img at bounding box center [587, 329] width 731 height 461
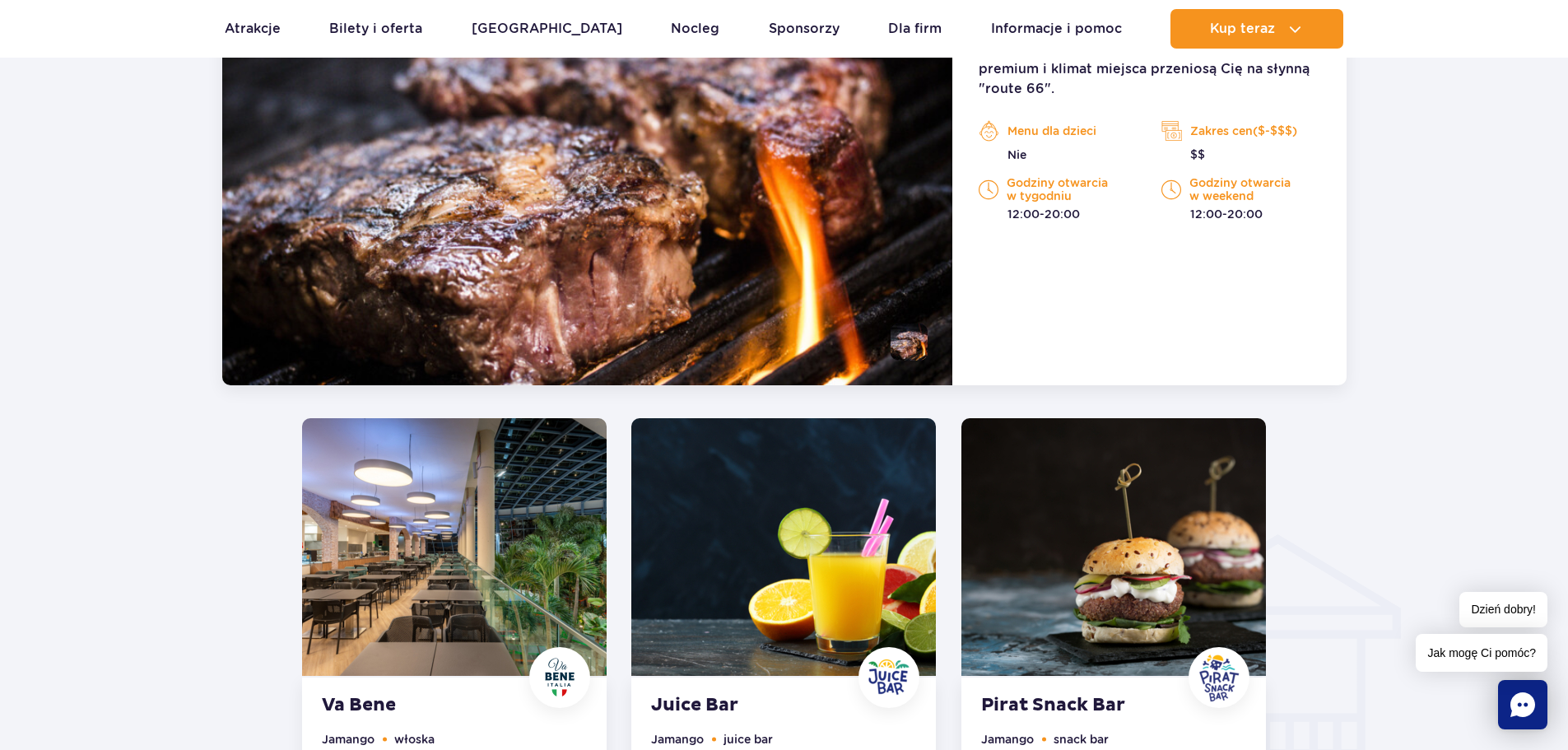
scroll to position [1198, 0]
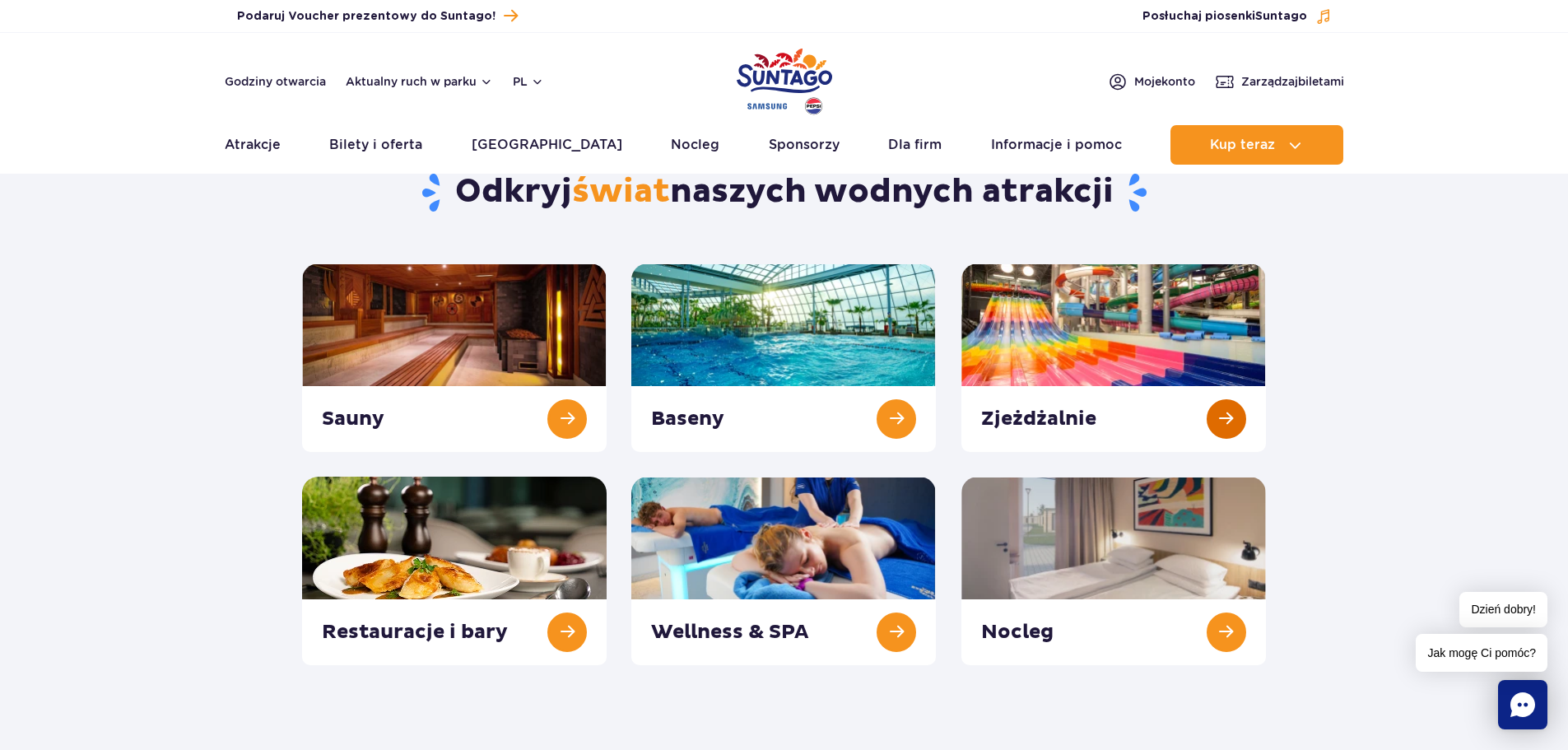
scroll to position [82, 0]
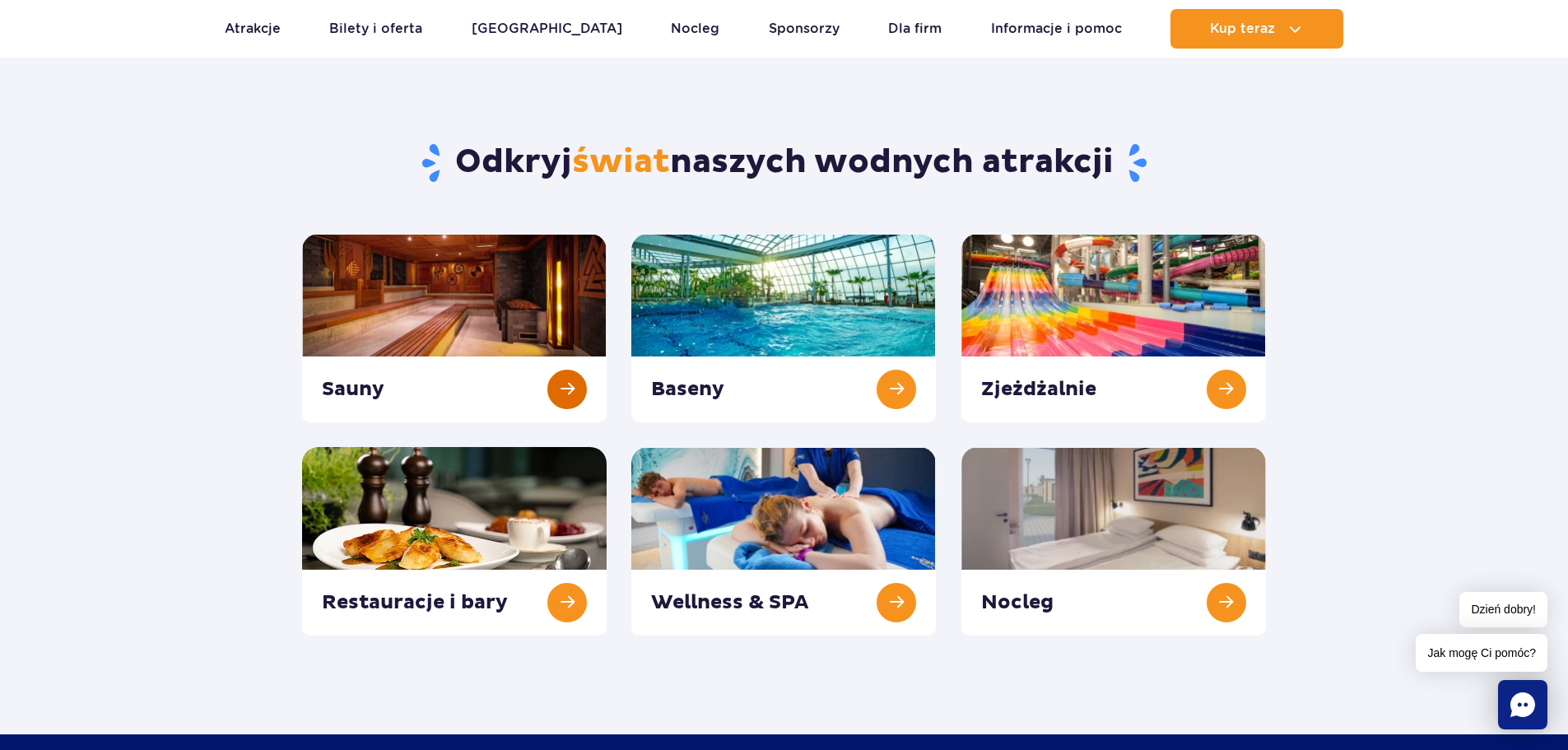
click at [533, 323] on link at bounding box center [454, 328] width 304 height 188
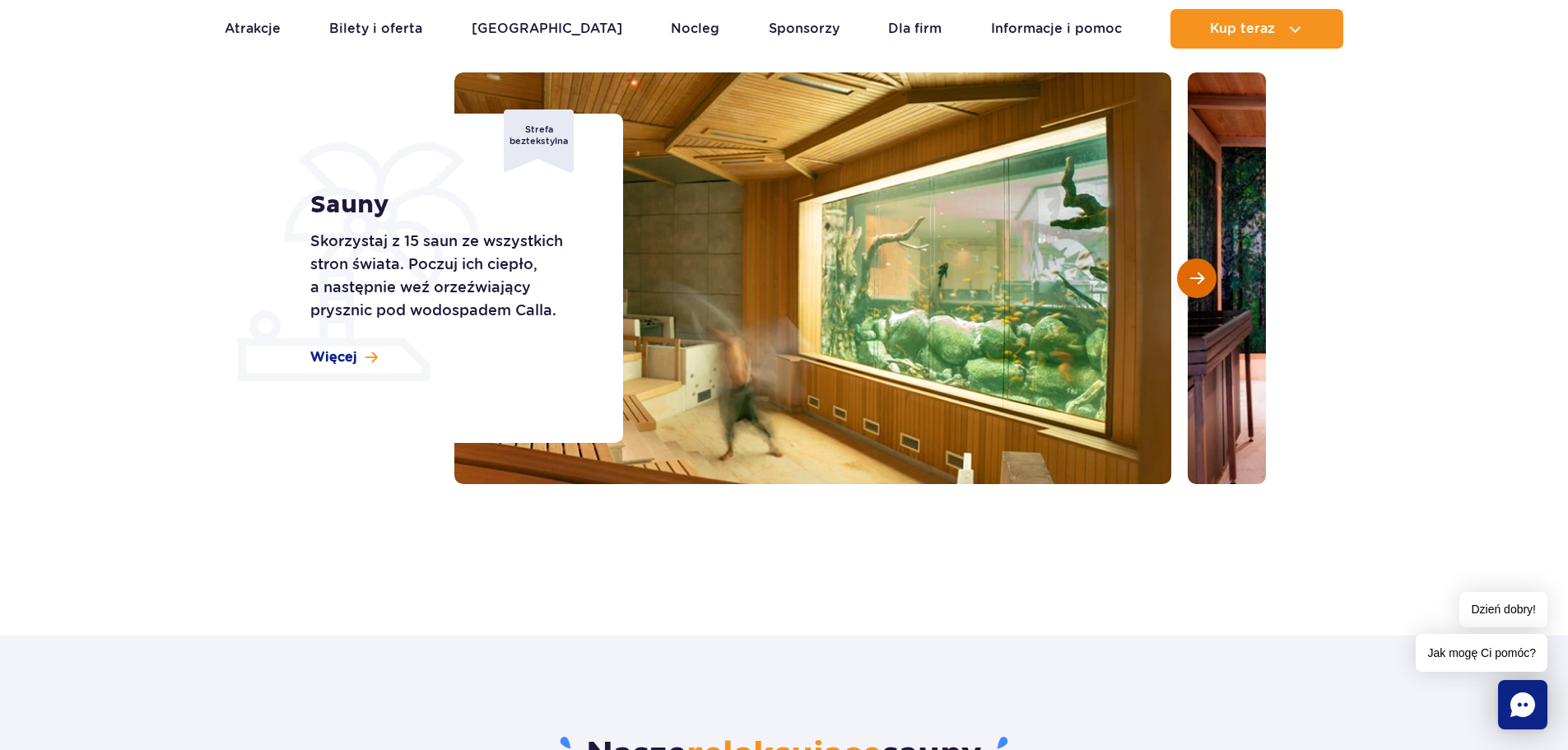
scroll to position [165, 0]
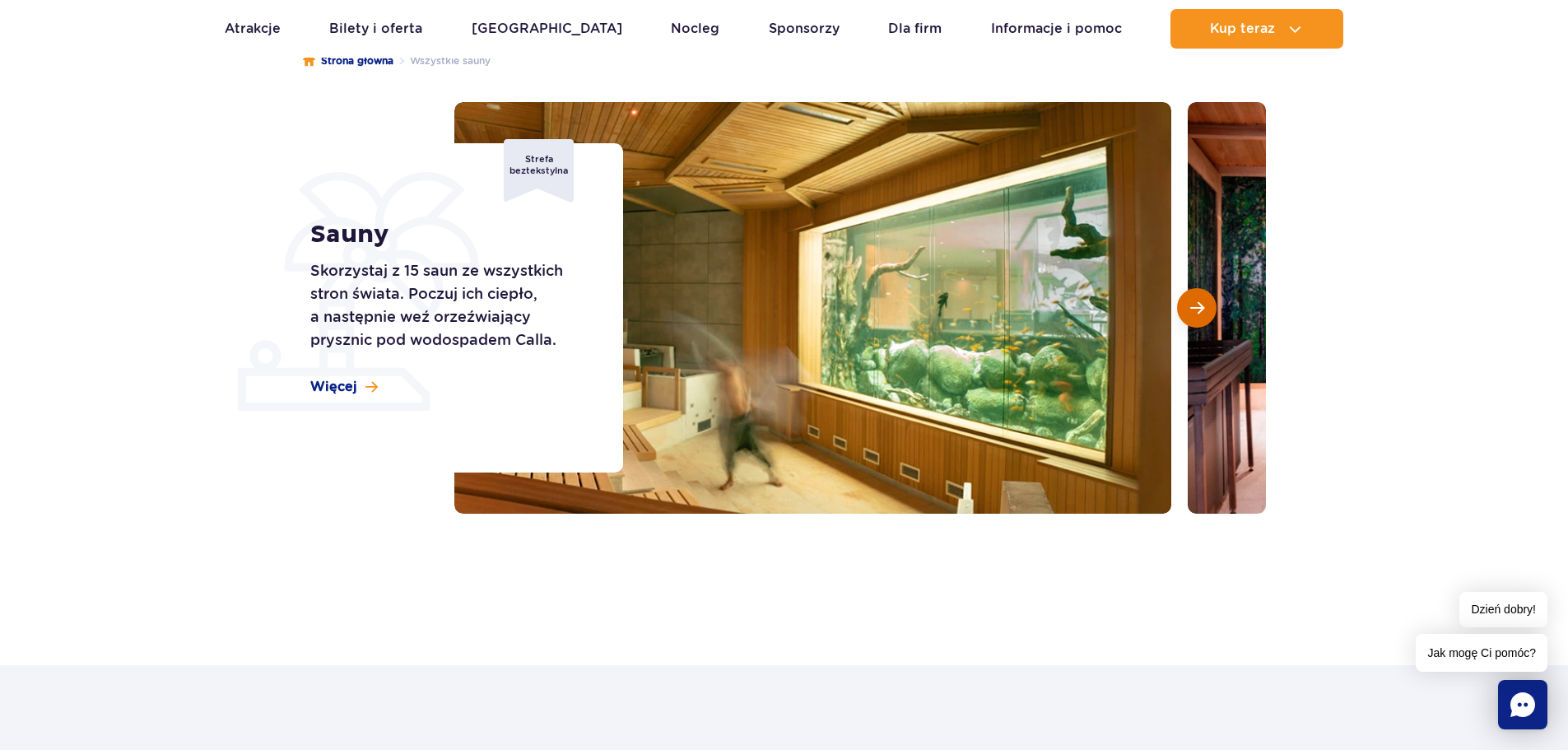
click at [1198, 313] on span "Następny slajd" at bounding box center [1197, 308] width 14 height 15
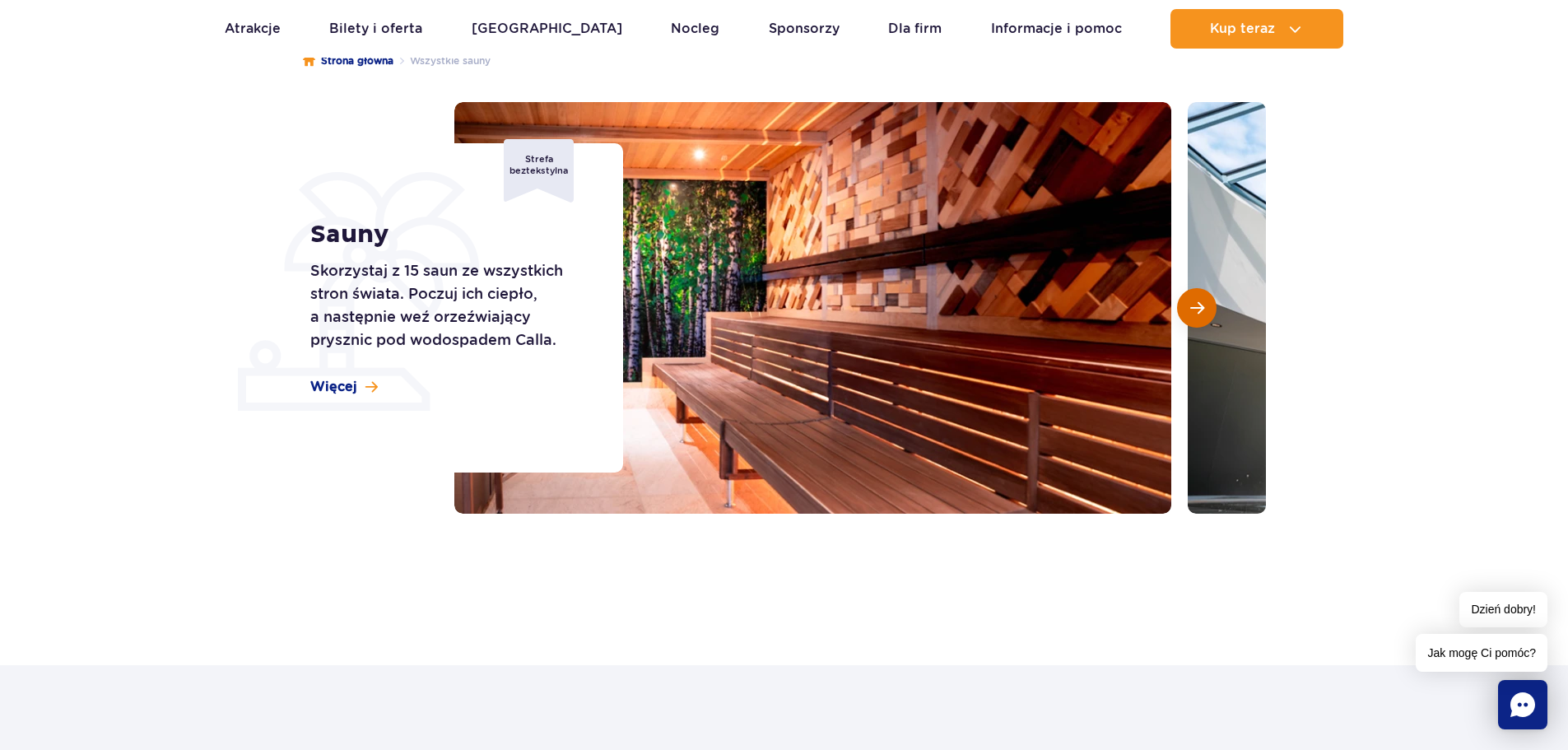
click at [1198, 313] on span "Następny slajd" at bounding box center [1197, 308] width 14 height 15
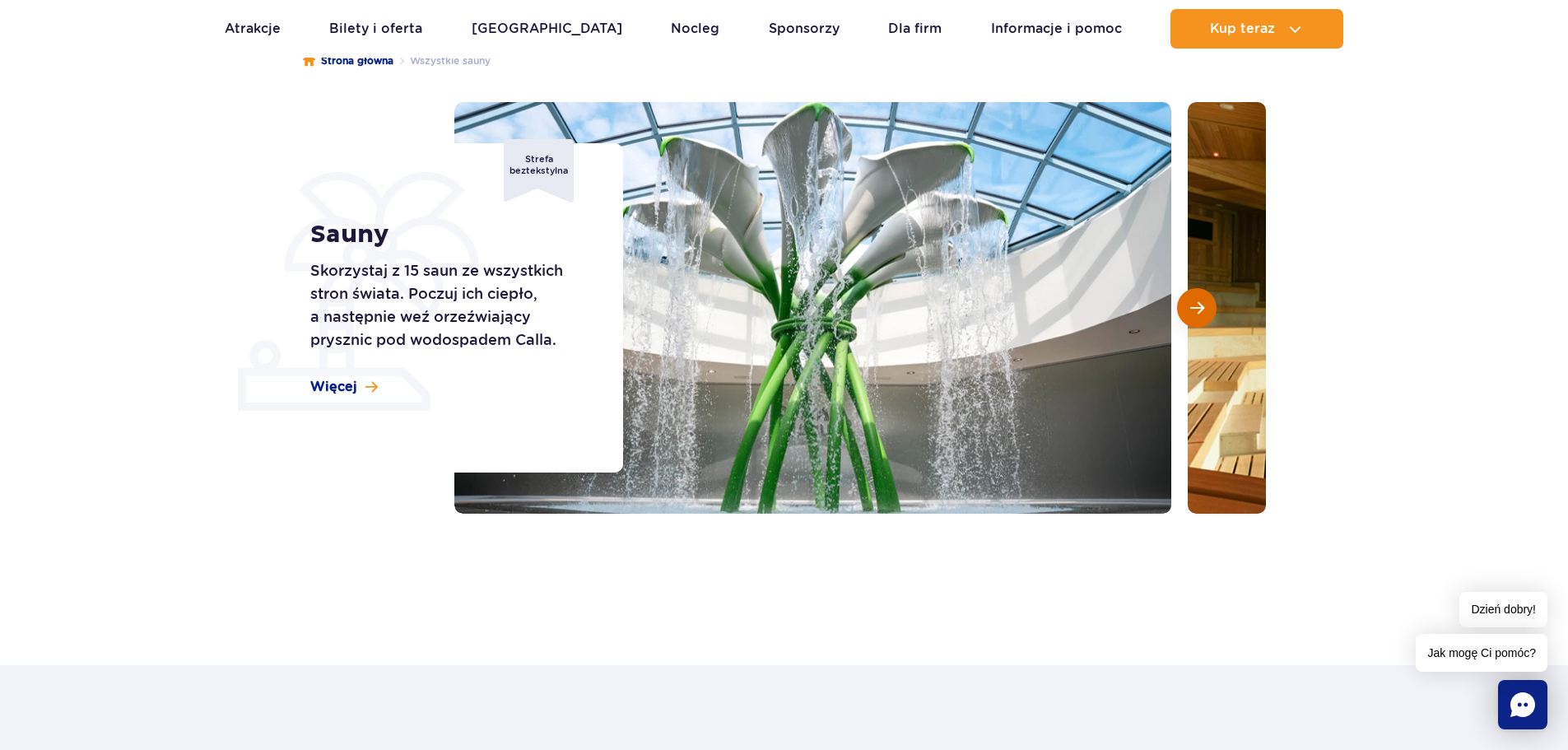
click at [1198, 313] on span "Następny slajd" at bounding box center [1197, 308] width 14 height 15
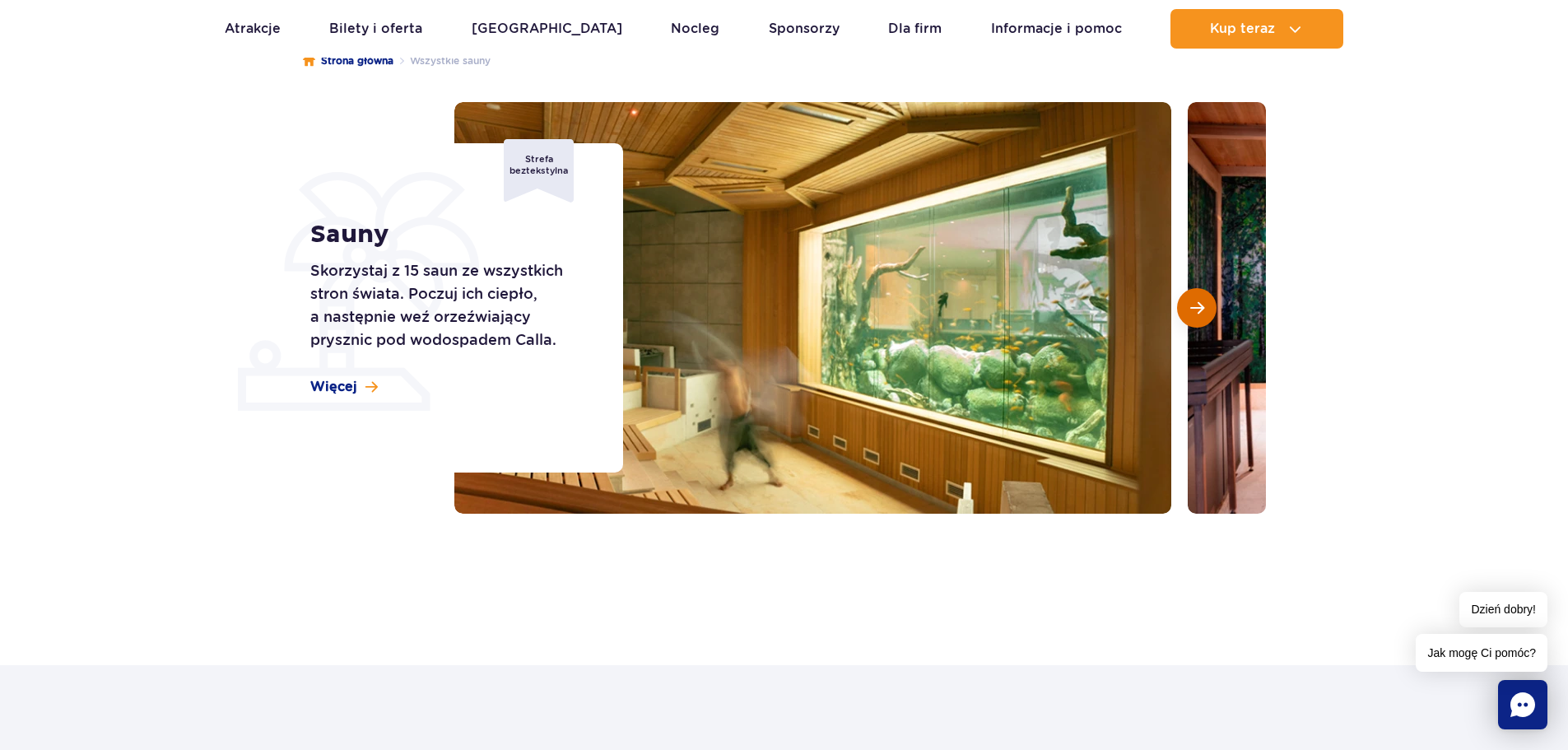
click at [1197, 313] on span "Następny slajd" at bounding box center [1197, 308] width 14 height 15
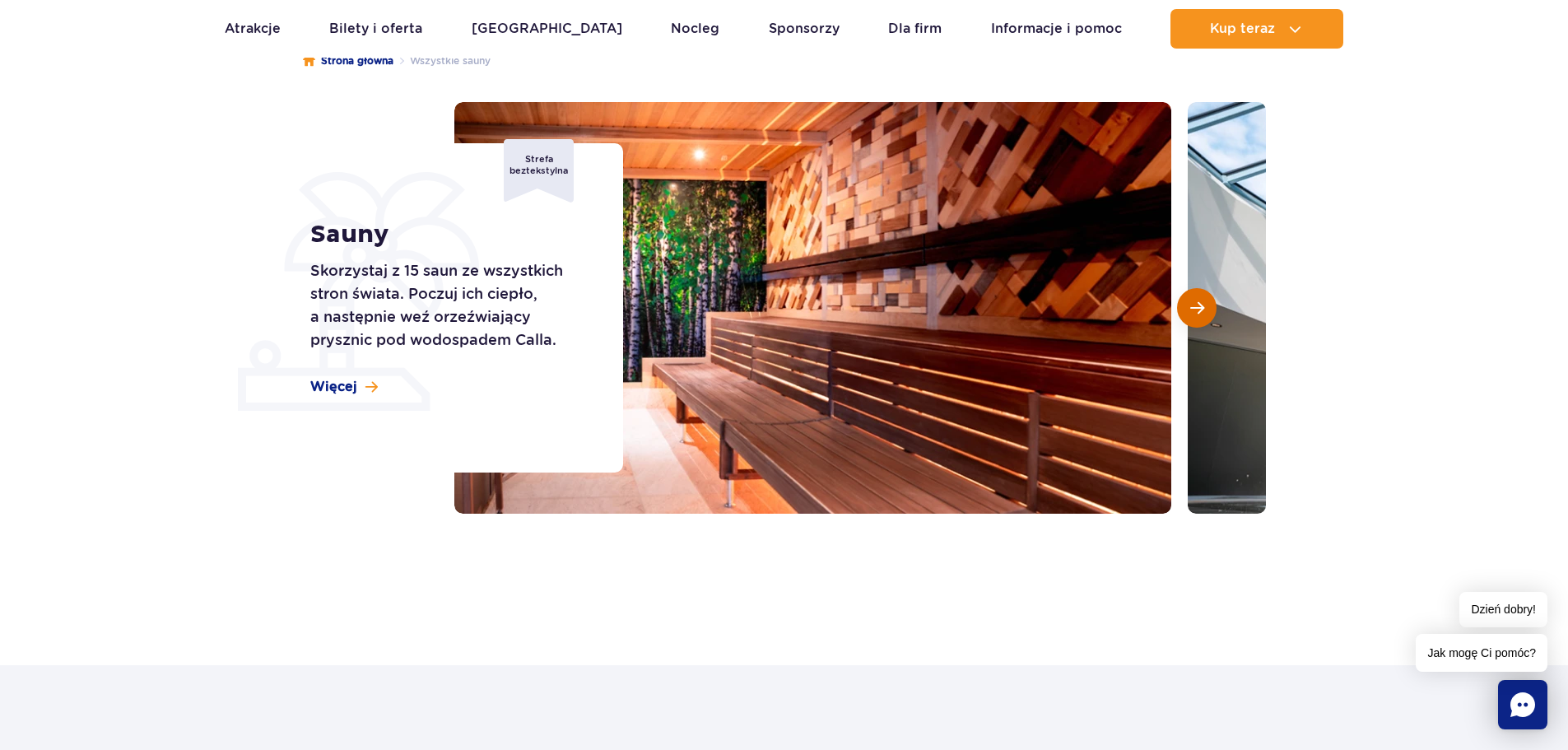
click at [1197, 313] on span "Następny slajd" at bounding box center [1197, 308] width 14 height 15
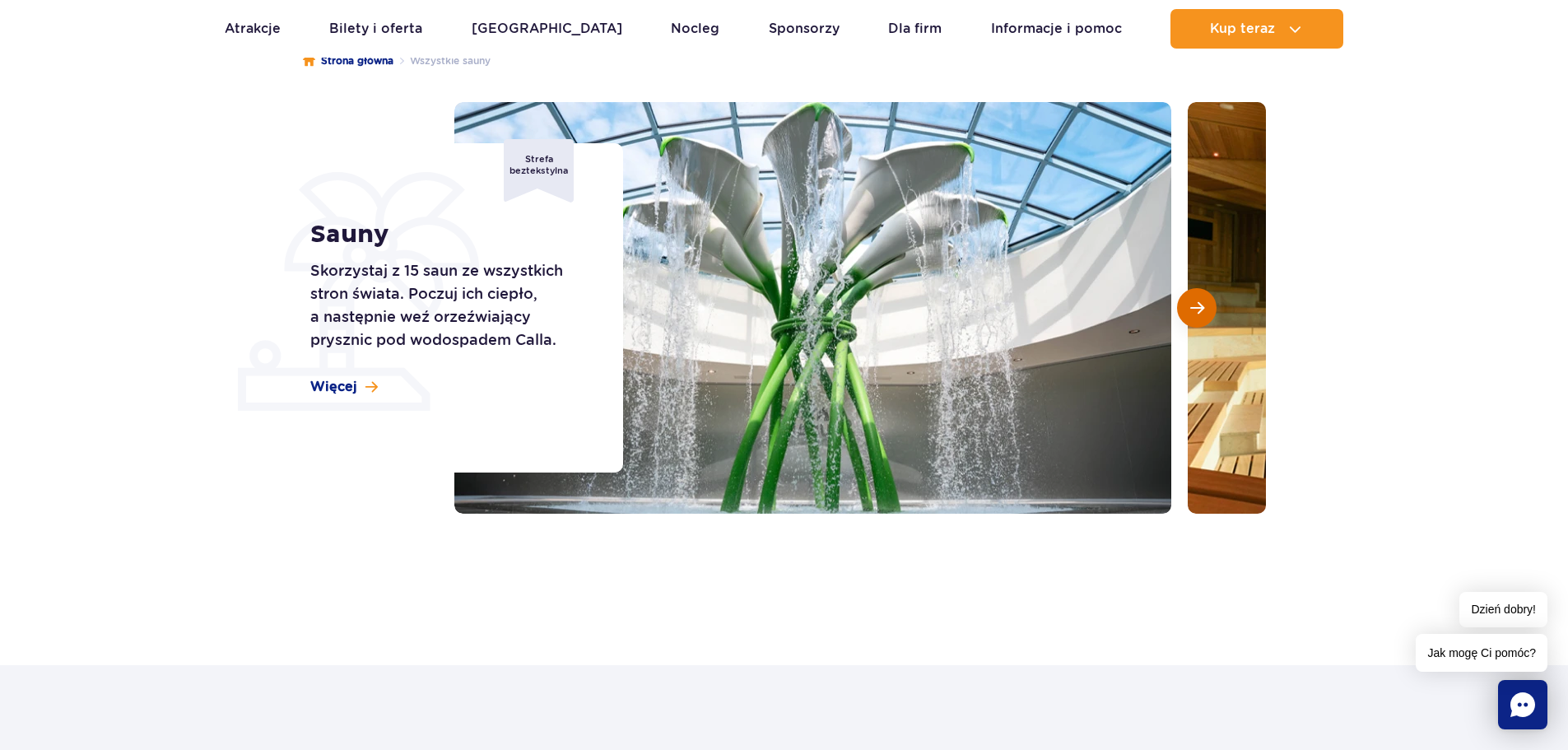
click at [1193, 314] on span "Następny slajd" at bounding box center [1197, 308] width 14 height 15
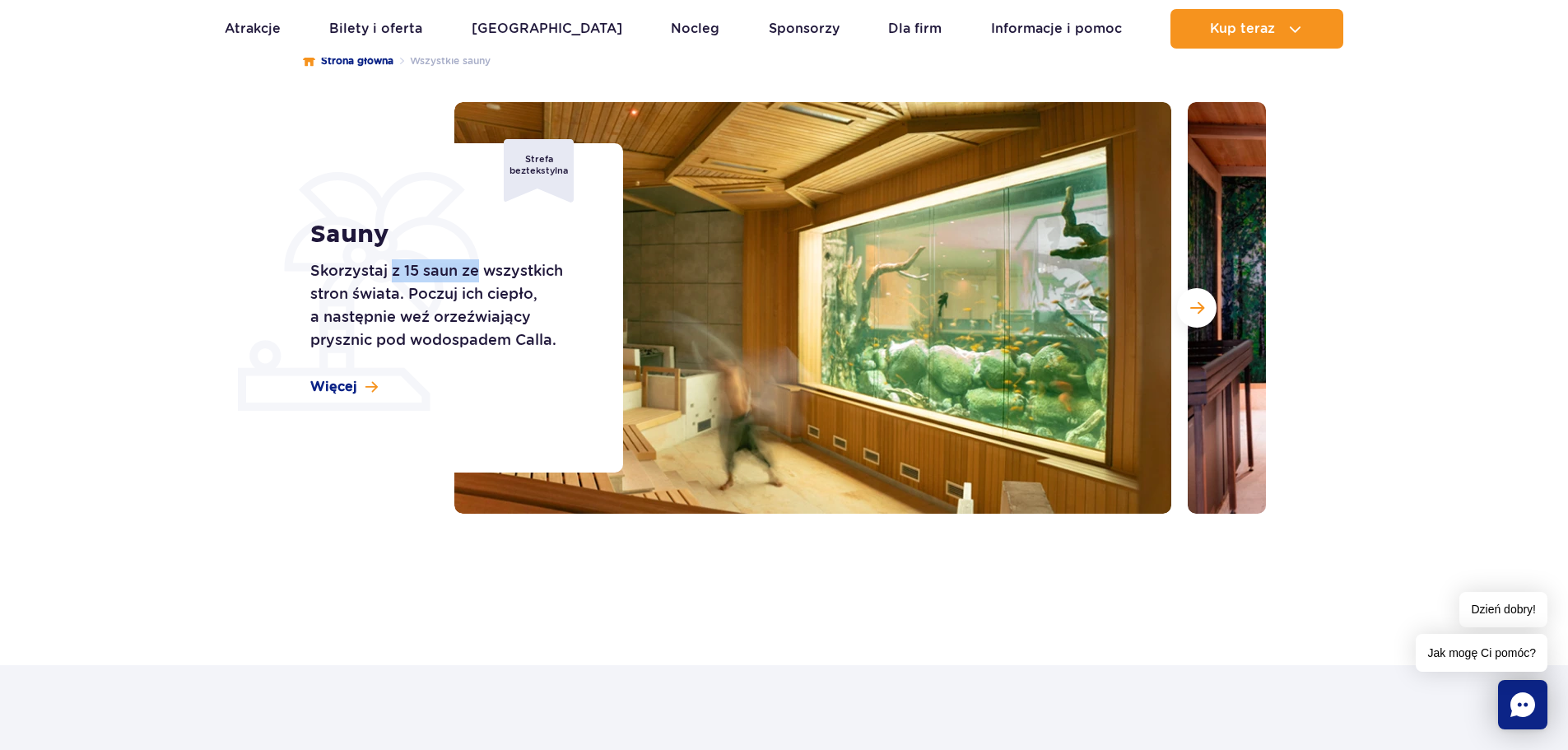
drag, startPoint x: 421, startPoint y: 264, endPoint x: 498, endPoint y: 264, distance: 77.0
click at [498, 264] on p "Skorzystaj z 15 saun ze wszystkich stron świata. Poczuj ich ciepło, a następnie…" at bounding box center [448, 305] width 276 height 92
click at [1206, 313] on button "Następny slajd" at bounding box center [1197, 308] width 40 height 40
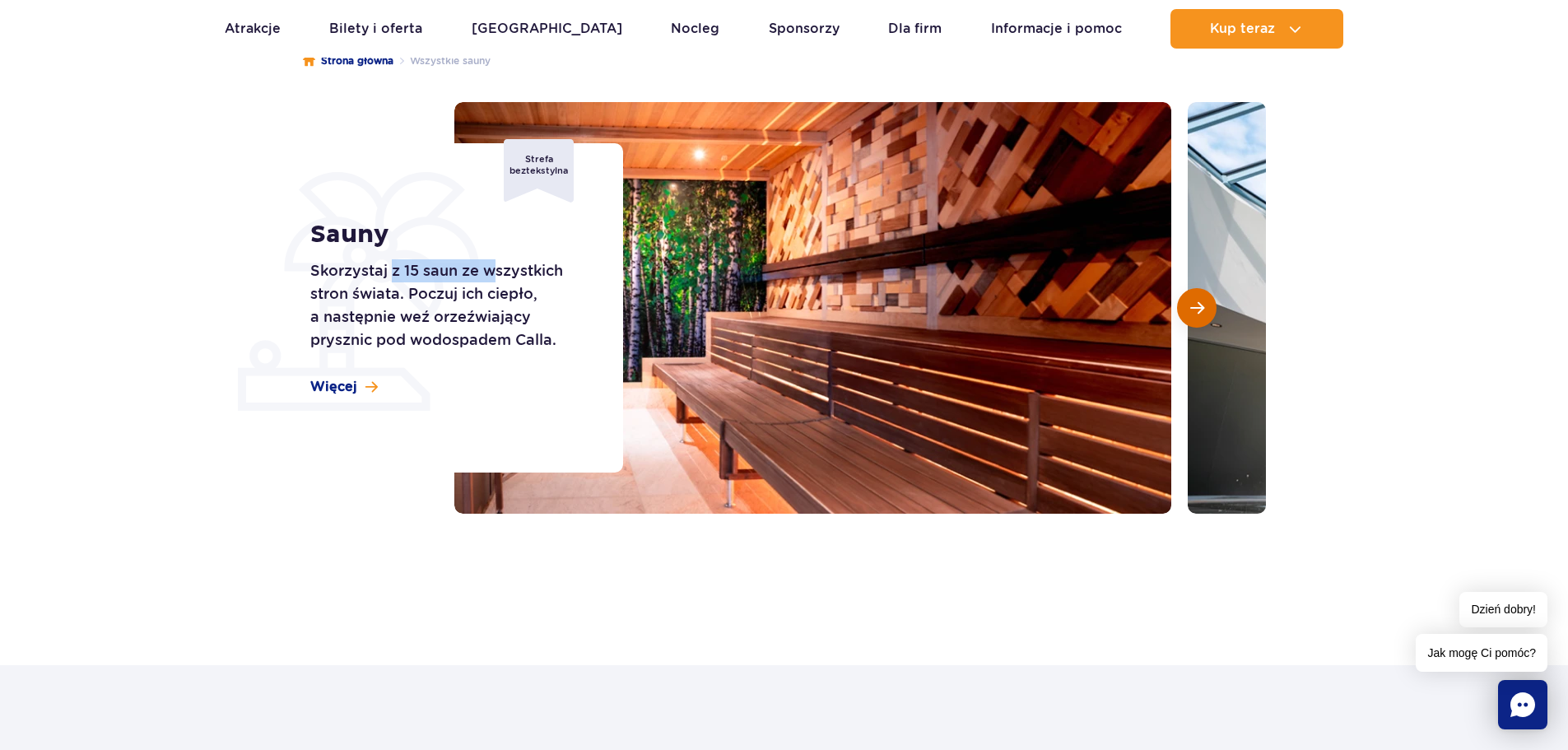
click at [1206, 313] on button "Następny slajd" at bounding box center [1197, 308] width 40 height 40
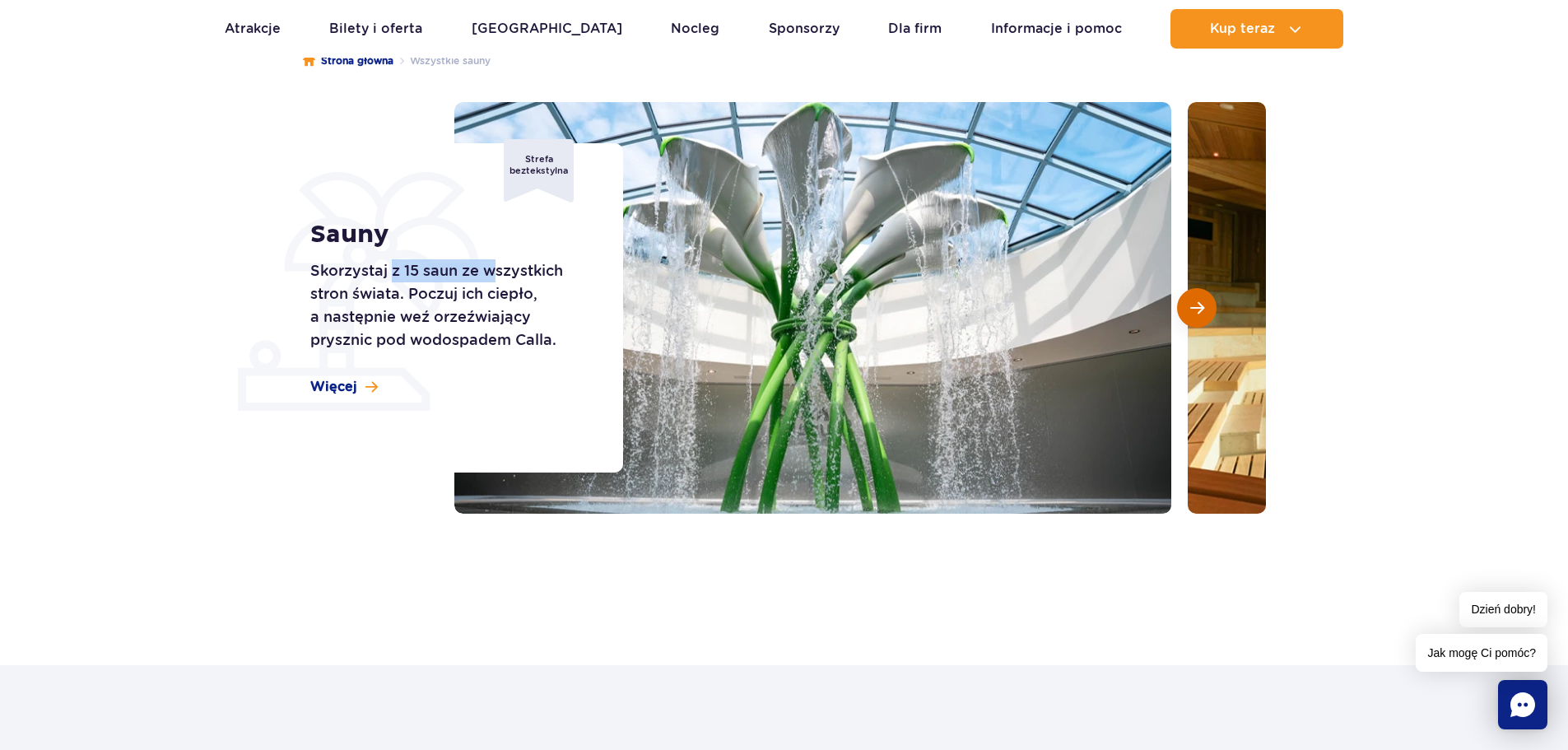
click at [1206, 313] on button "Następny slajd" at bounding box center [1197, 308] width 40 height 40
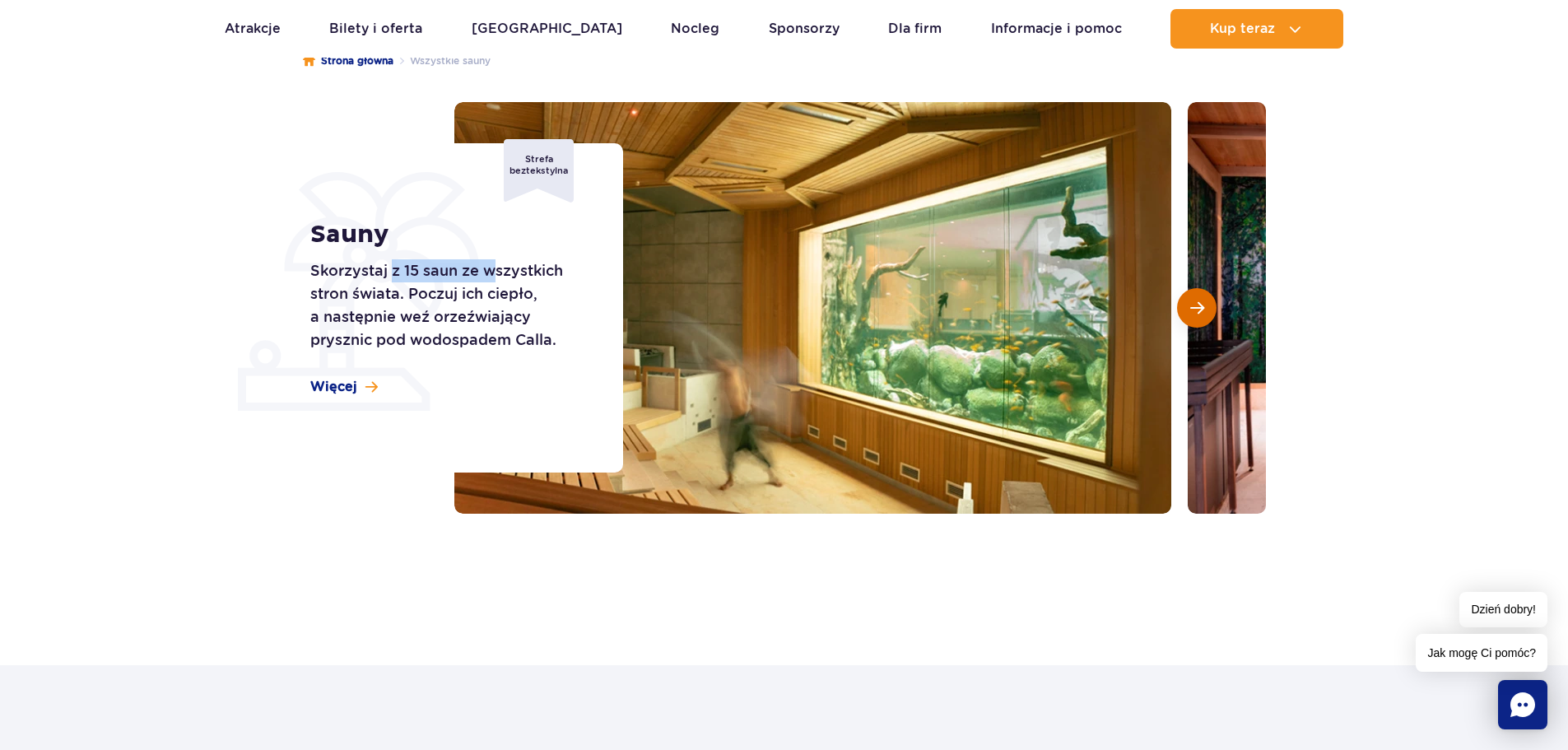
click at [1206, 313] on button "Następny slajd" at bounding box center [1197, 308] width 40 height 40
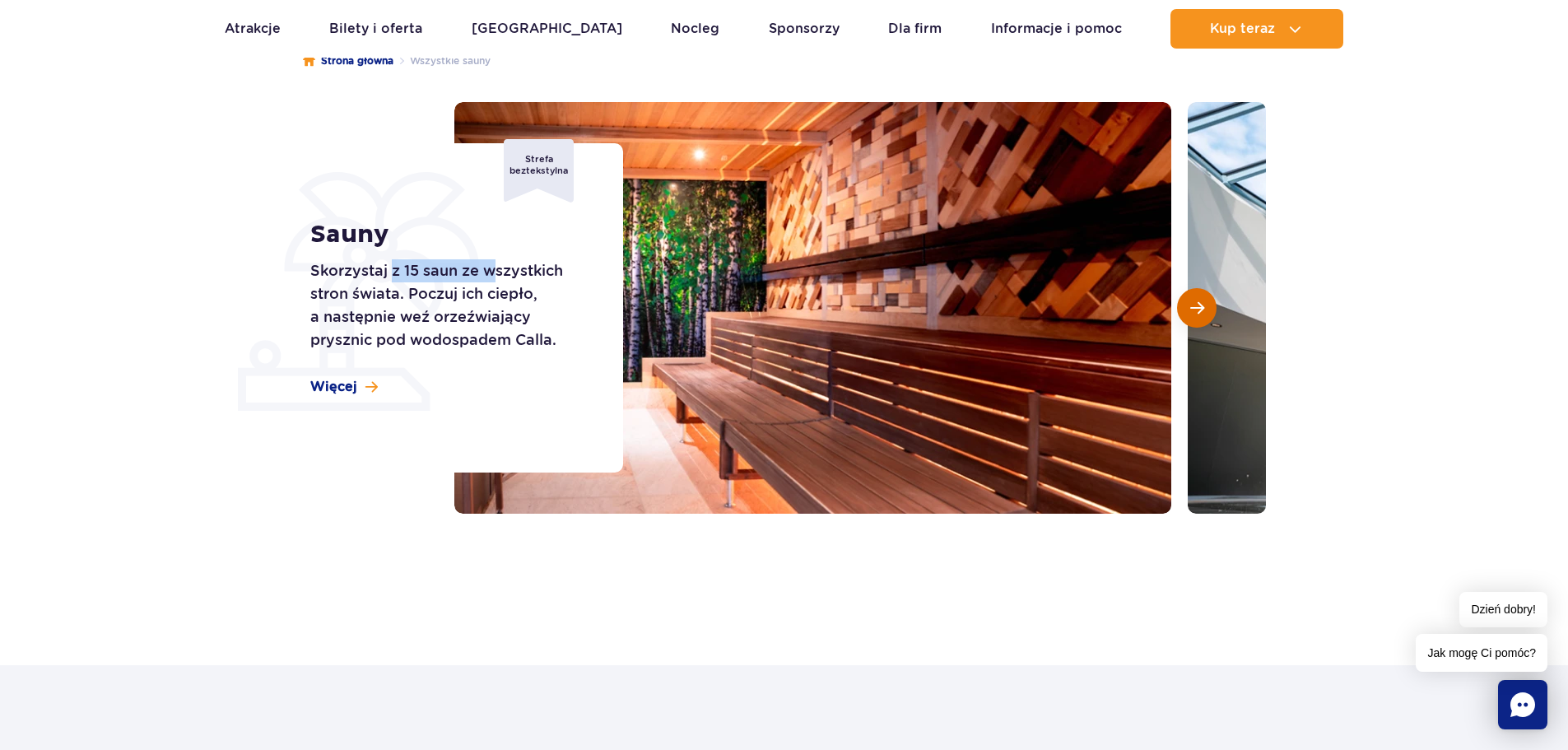
click at [1206, 313] on button "Następny slajd" at bounding box center [1197, 308] width 40 height 40
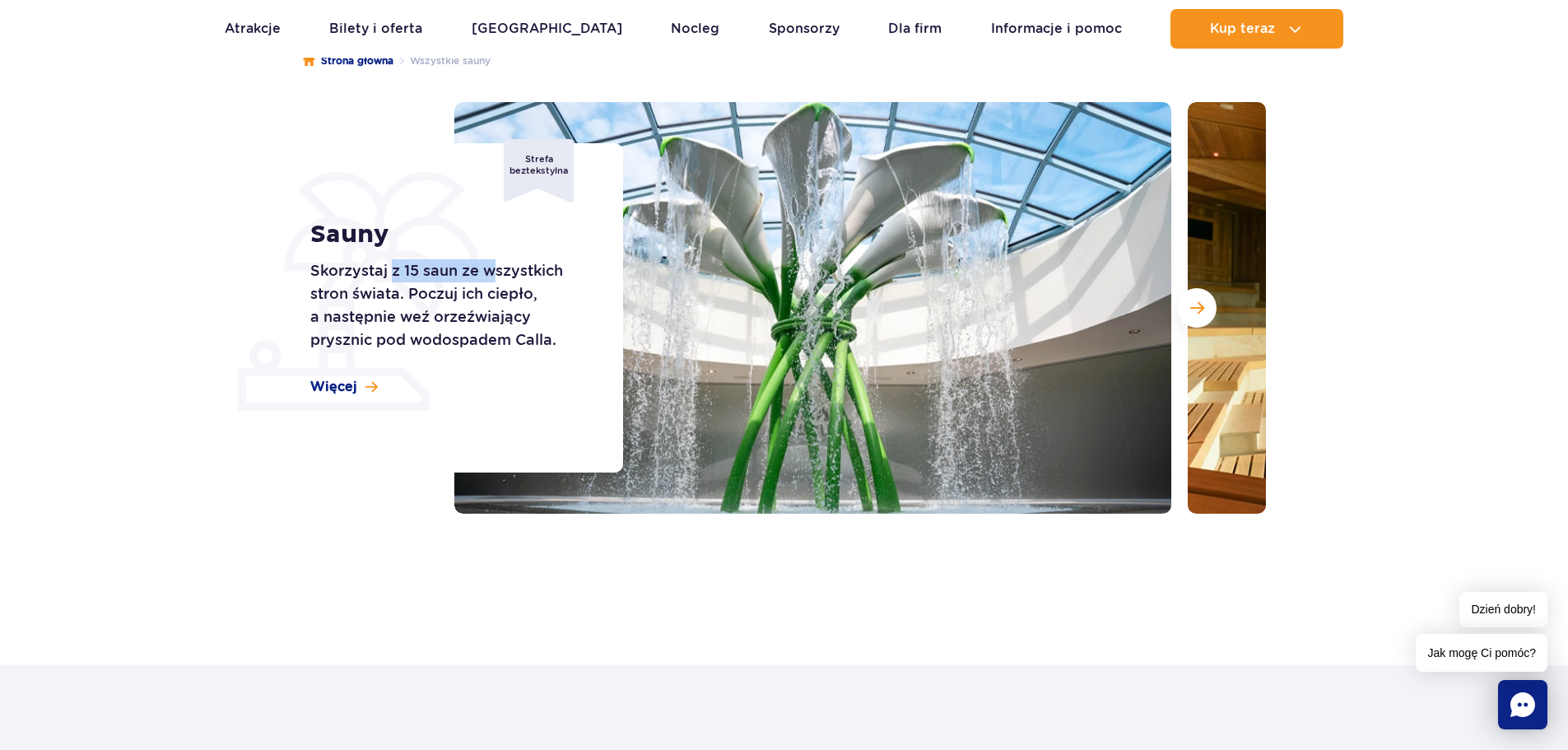
click at [1221, 315] on img at bounding box center [1546, 308] width 717 height 412
click at [1203, 314] on button "Następny slajd" at bounding box center [1197, 308] width 40 height 40
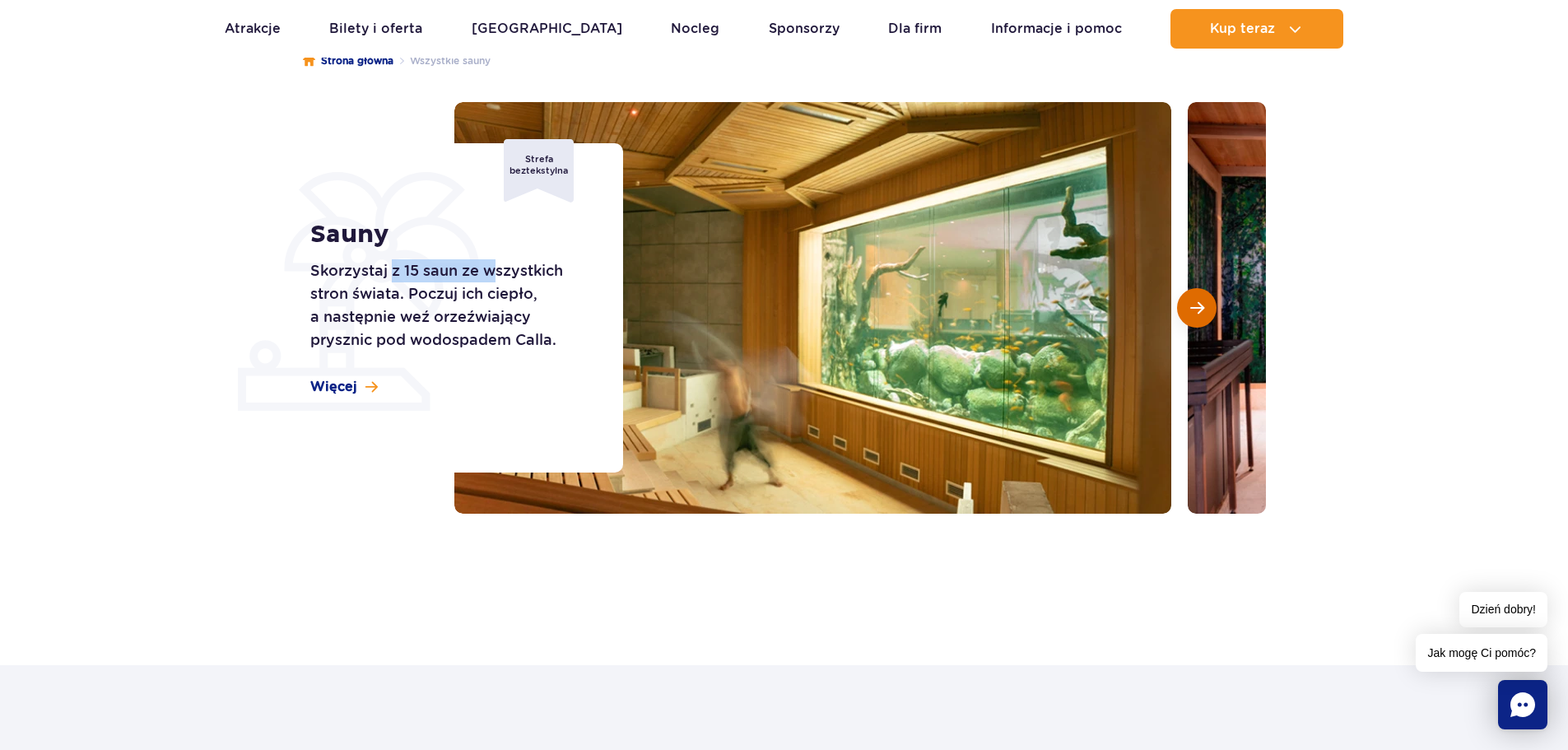
click at [1201, 308] on span "Następny slajd" at bounding box center [1197, 308] width 14 height 15
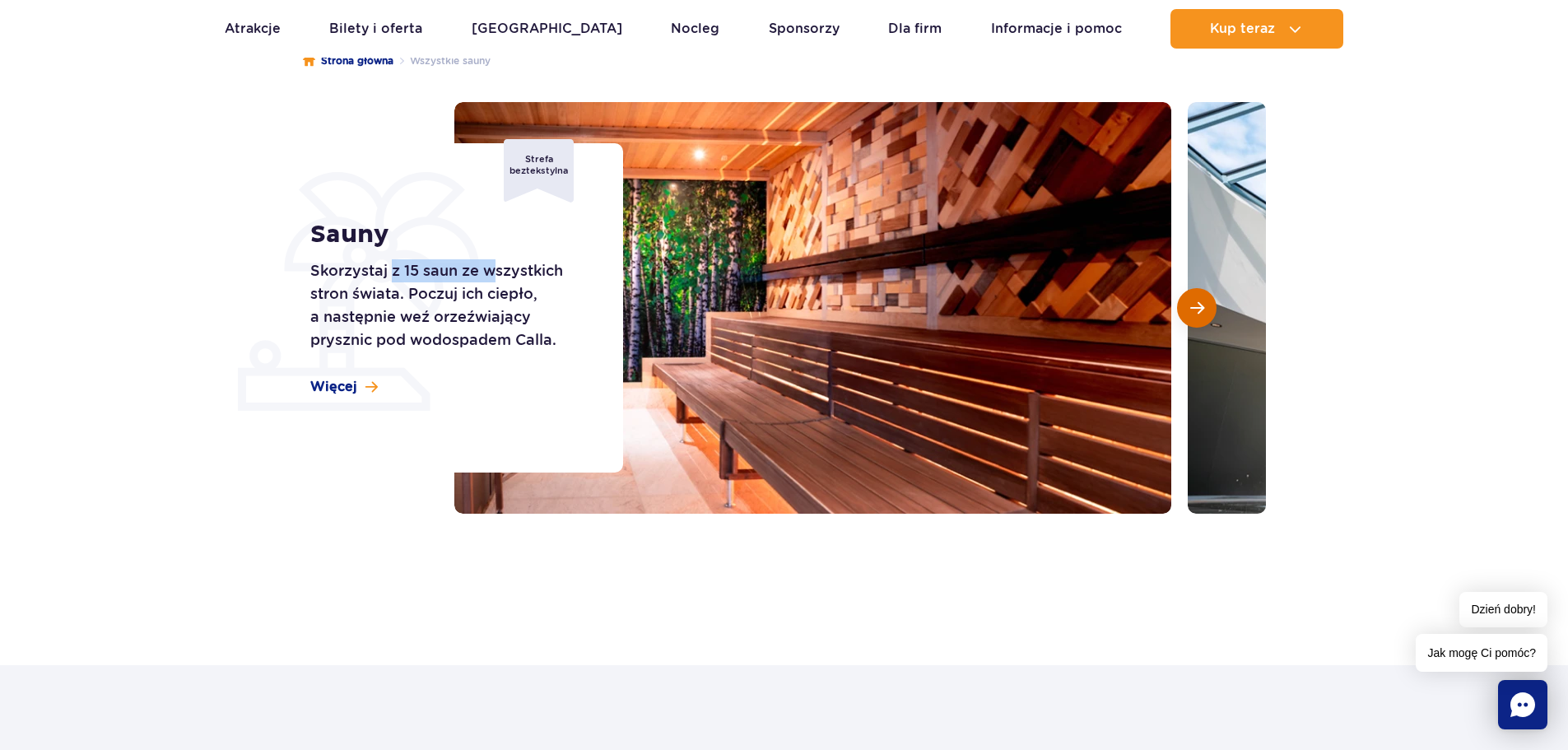
click at [1201, 308] on span "Następny slajd" at bounding box center [1197, 308] width 14 height 15
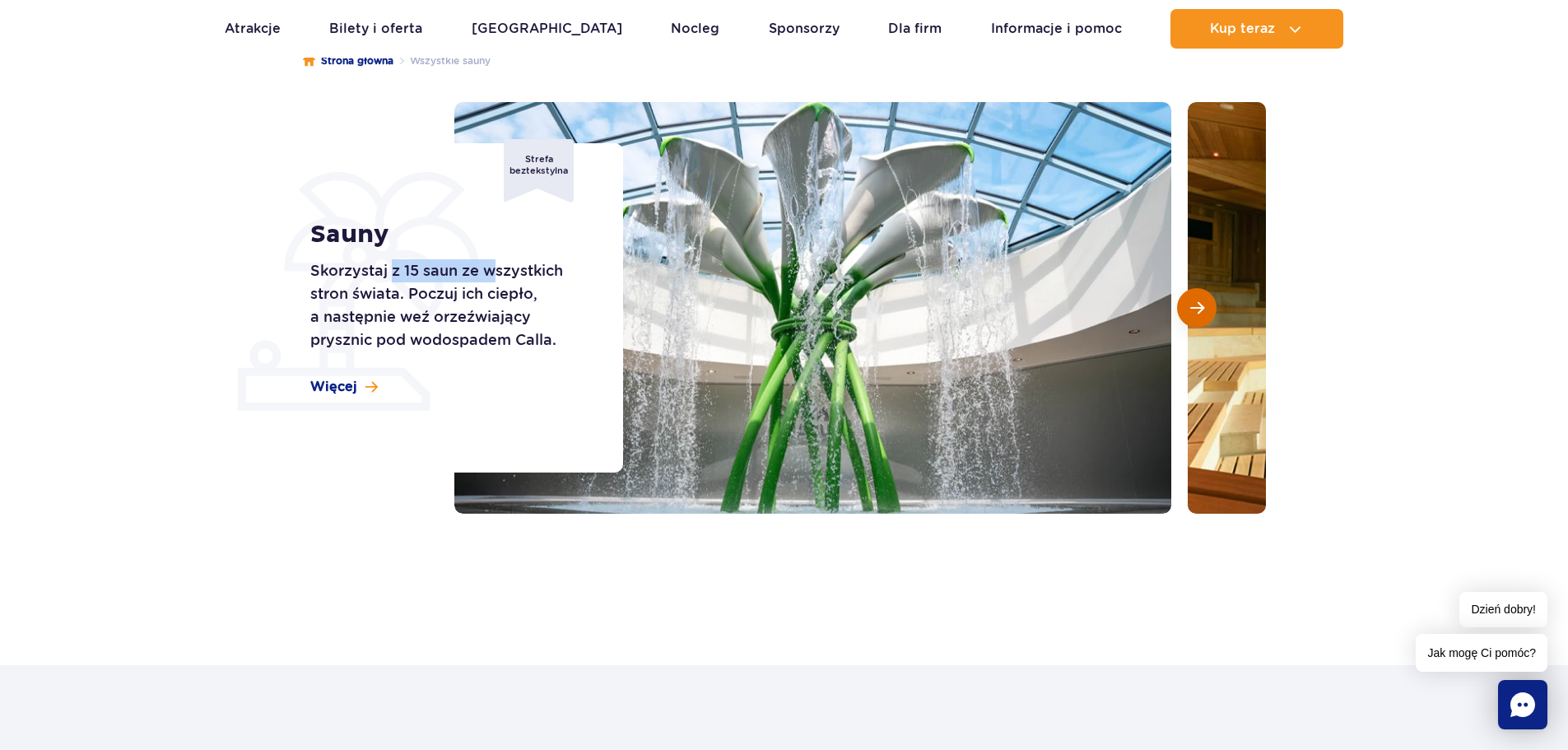
click at [1201, 308] on span "Następny slajd" at bounding box center [1197, 308] width 14 height 15
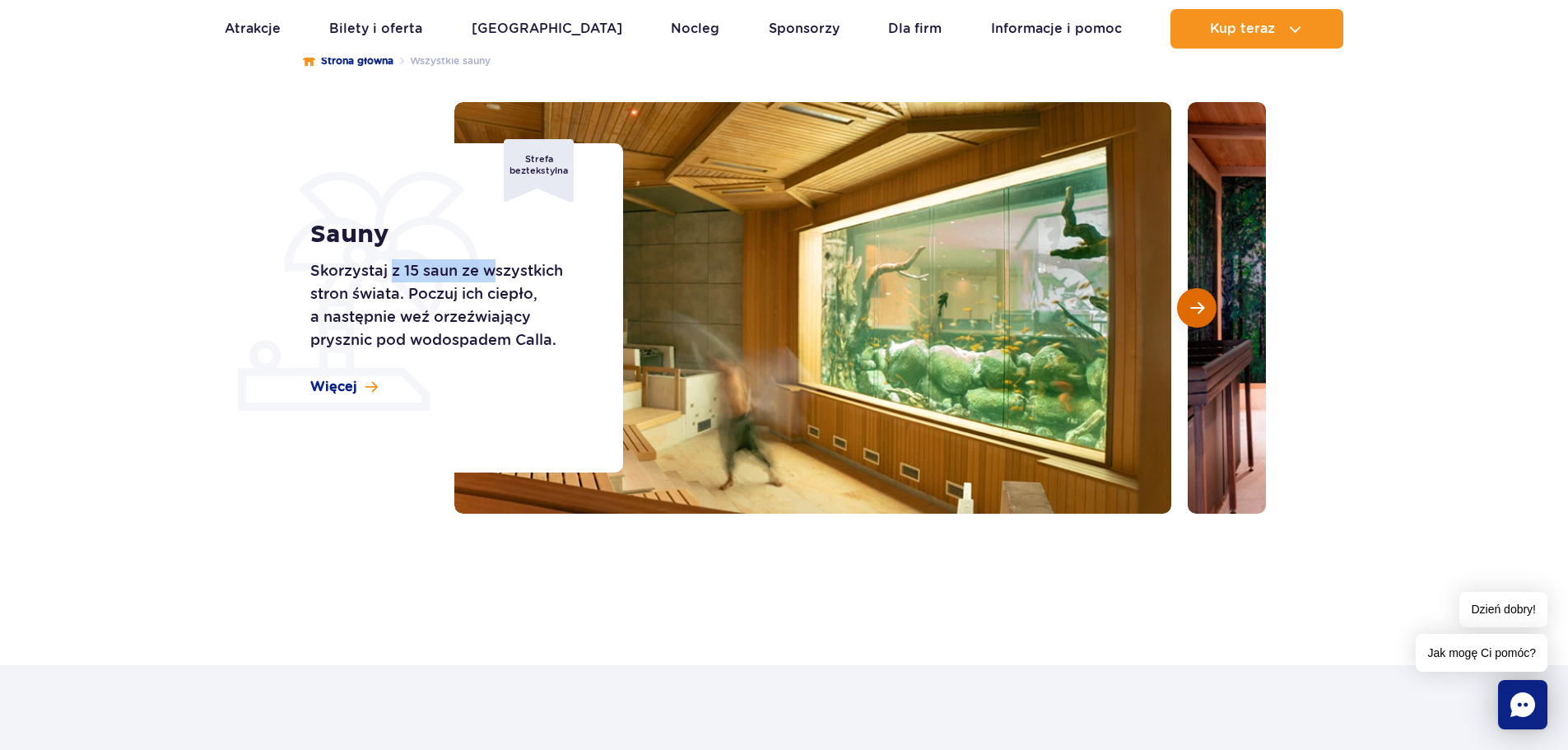
click at [1201, 309] on span "Następny slajd" at bounding box center [1197, 308] width 14 height 15
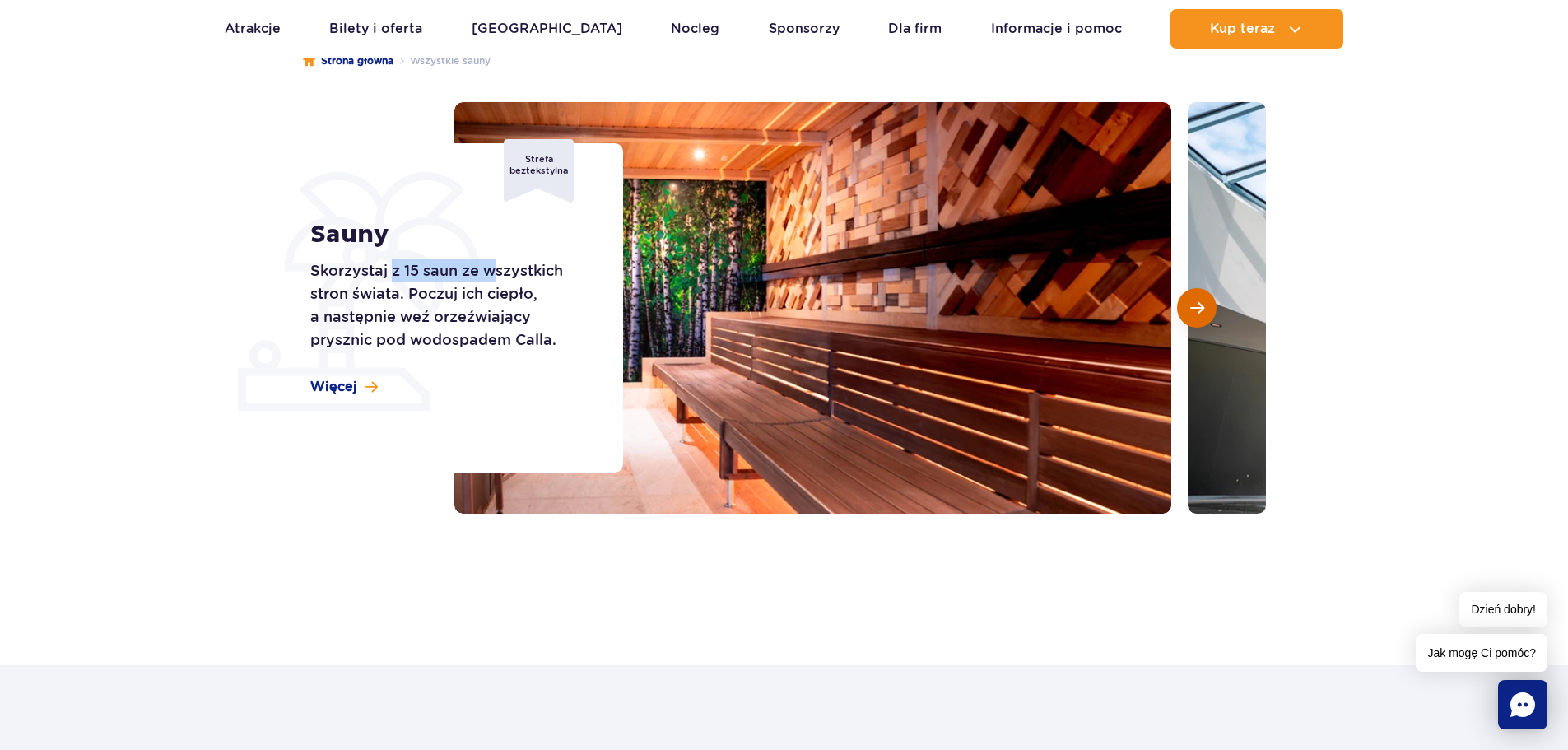
click at [1201, 309] on span "Następny slajd" at bounding box center [1197, 308] width 14 height 15
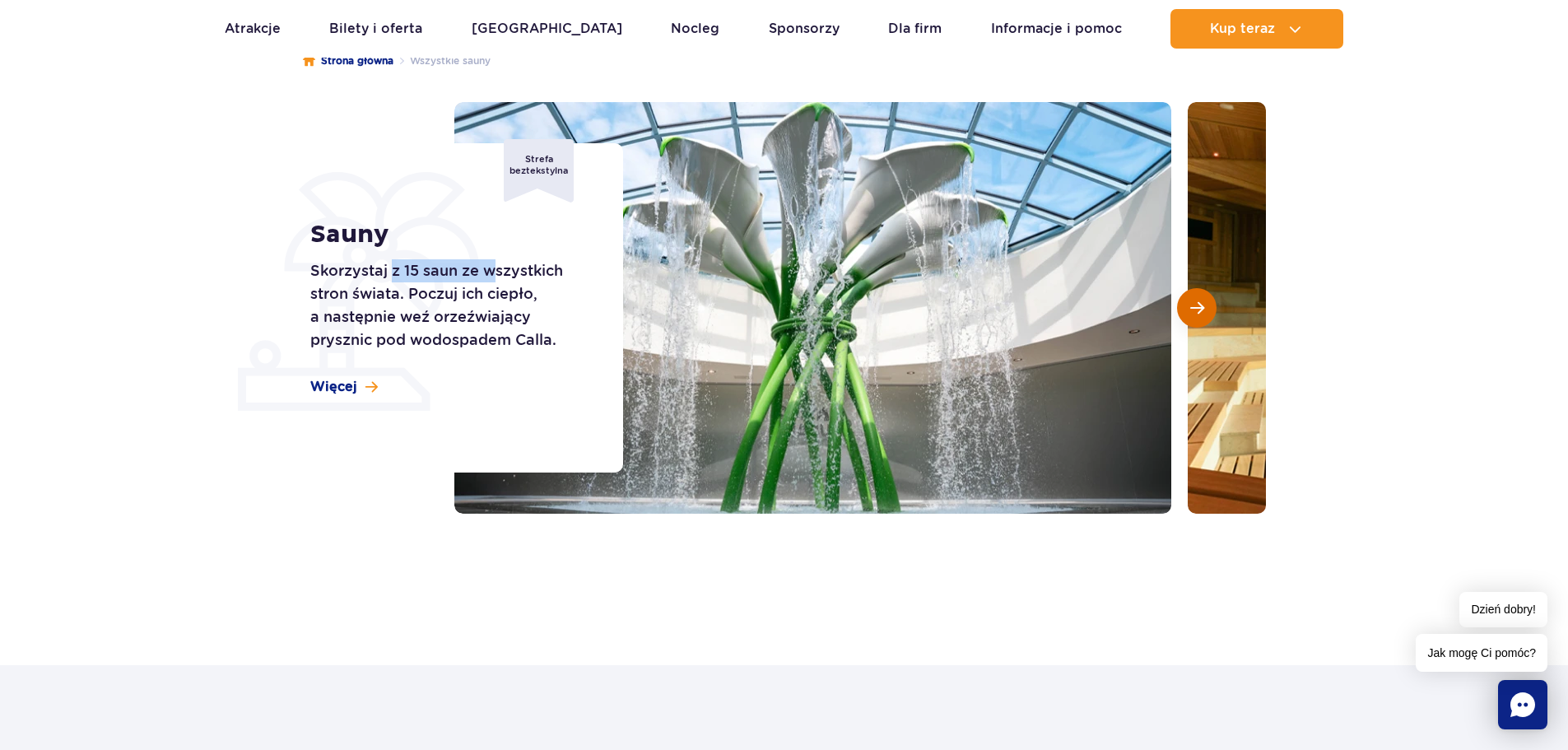
click at [1201, 309] on span "Następny slajd" at bounding box center [1197, 308] width 14 height 15
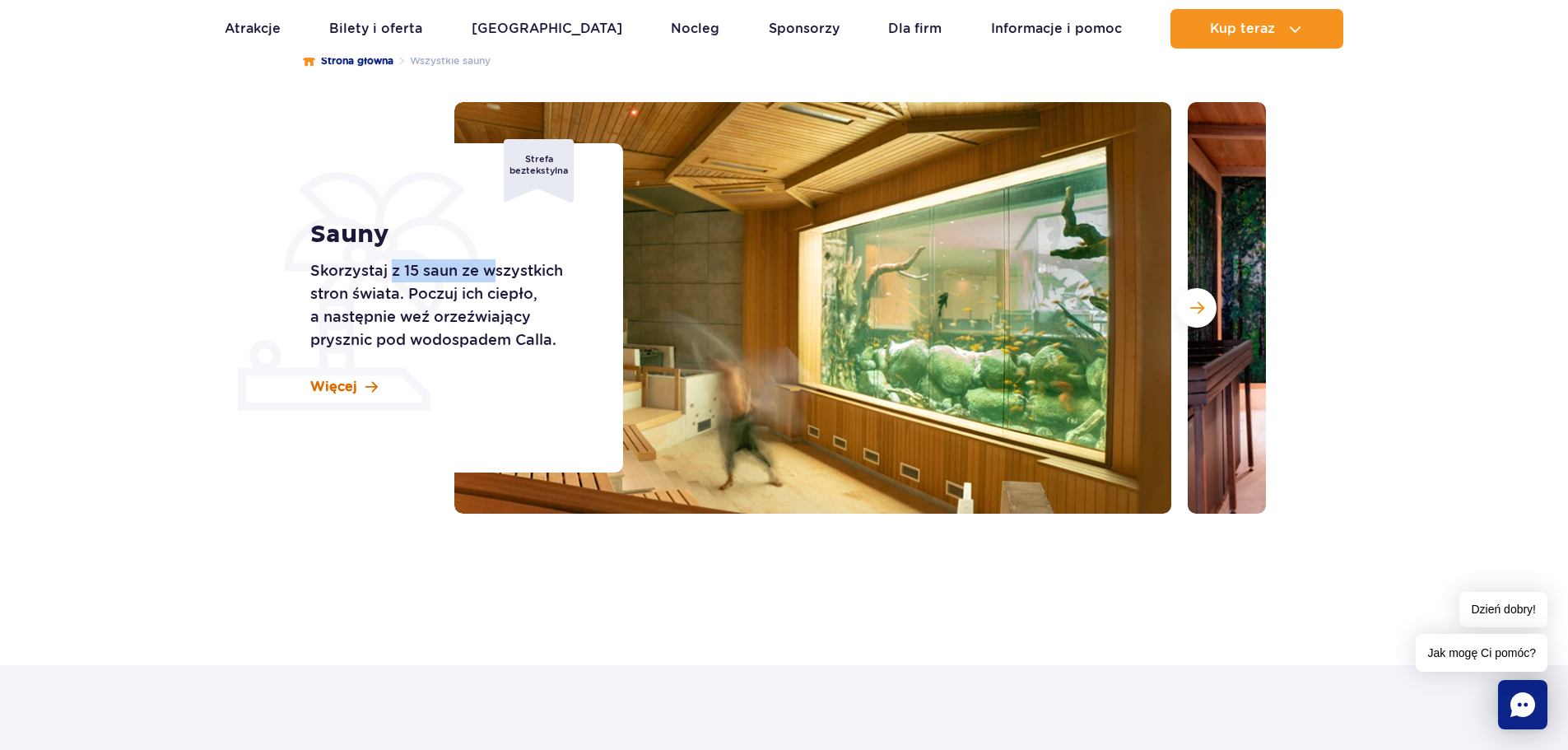
click at [354, 390] on span "Więcej" at bounding box center [333, 387] width 47 height 18
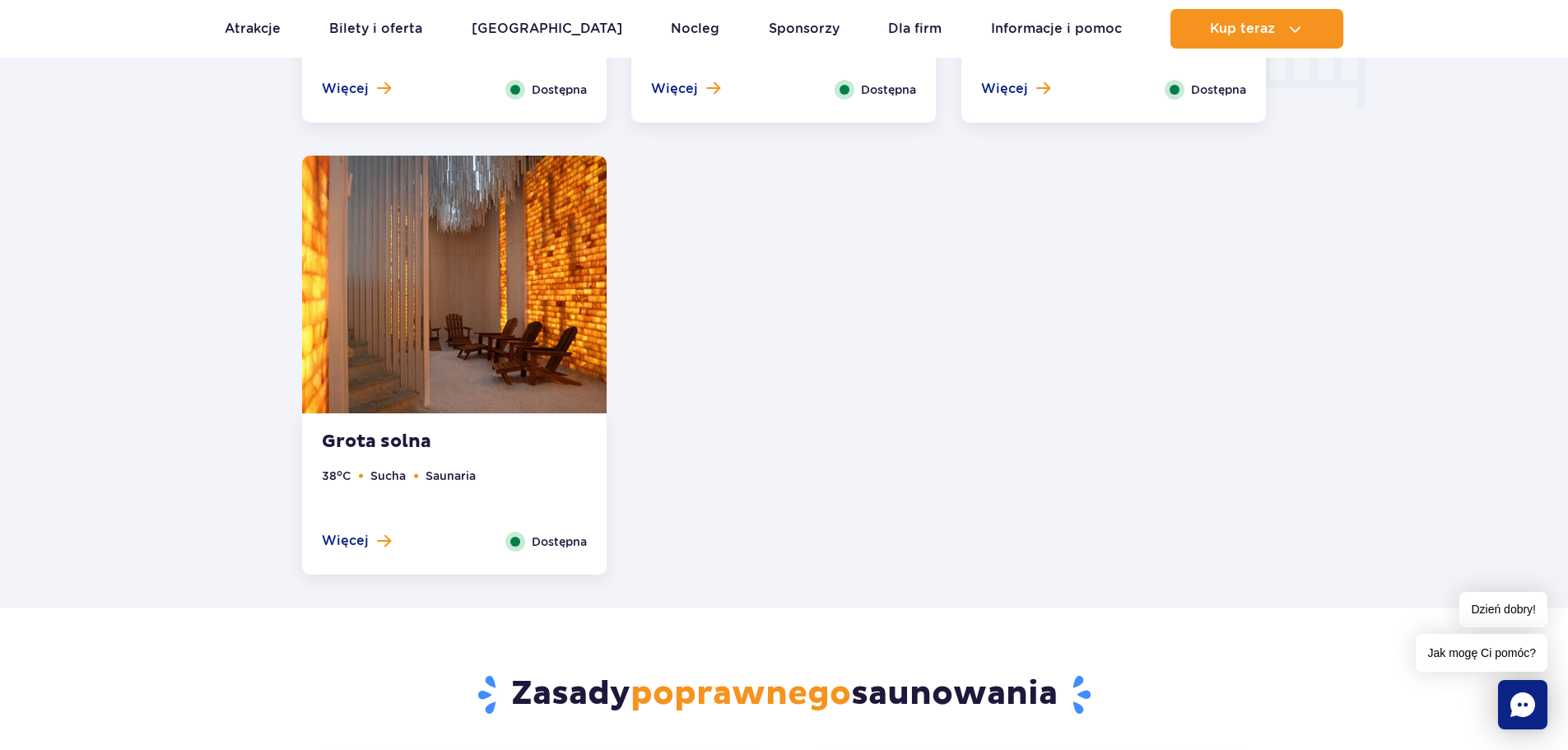
click at [528, 313] on img at bounding box center [454, 285] width 304 height 258
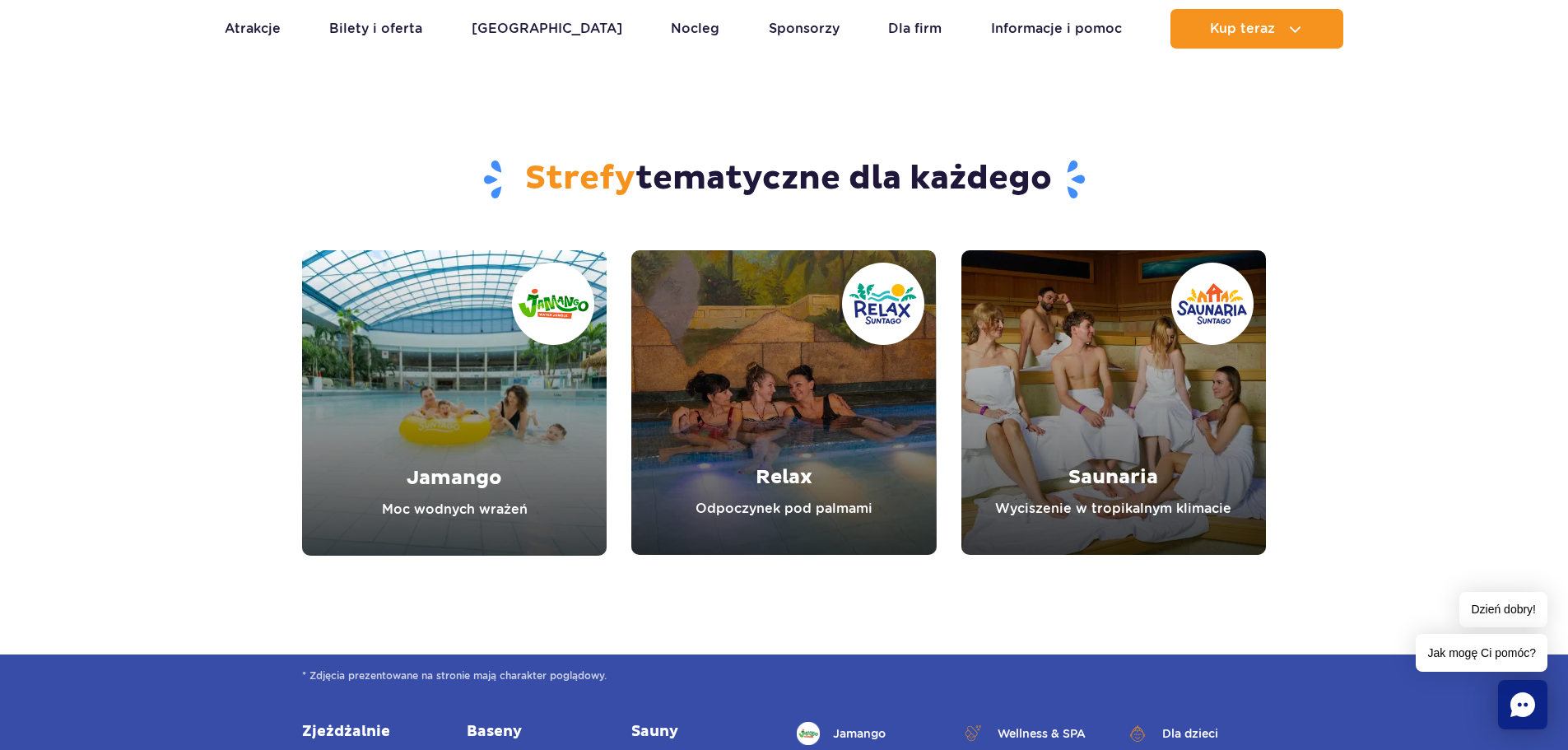
scroll to position [6114, 0]
